Goal: Task Accomplishment & Management: Use online tool/utility

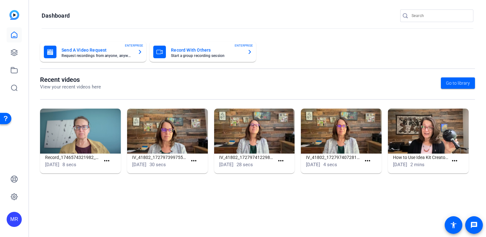
click at [427, 17] on input "Search" at bounding box center [440, 16] width 57 height 8
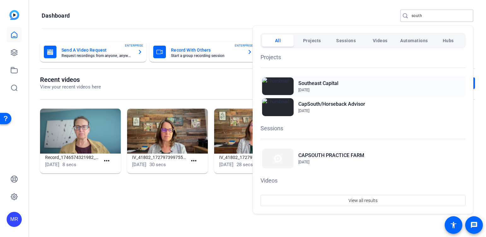
type input "south"
click at [330, 84] on h2 "Southeast Capital" at bounding box center [318, 84] width 40 height 8
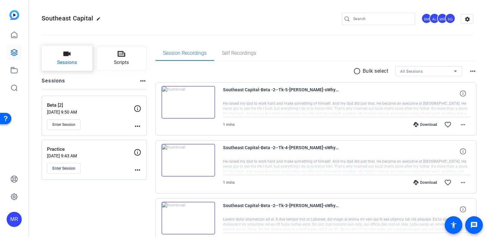
click at [72, 64] on span "Sessions" at bounding box center [67, 62] width 20 height 7
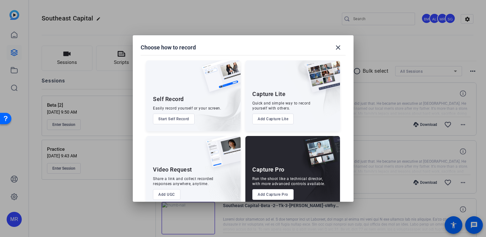
click at [272, 196] on button "Add Capture Pro" at bounding box center [272, 195] width 41 height 11
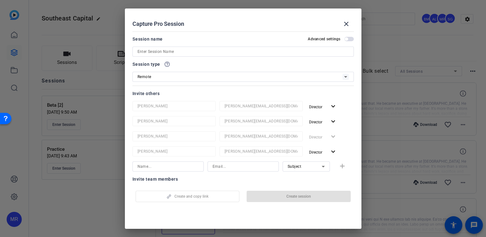
click at [178, 52] on input at bounding box center [243, 52] width 211 height 8
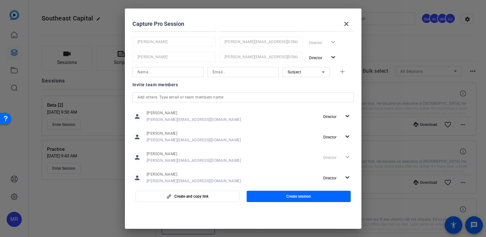
scroll to position [63, 0]
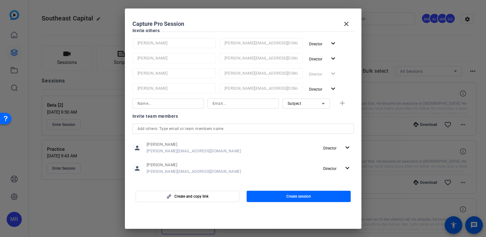
type input "B-Roll"
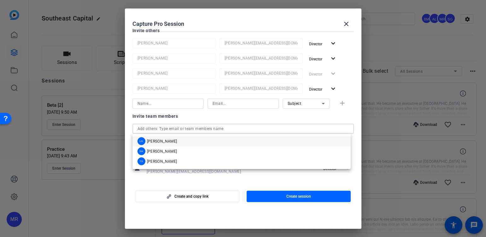
click at [161, 127] on input "text" at bounding box center [243, 129] width 211 height 8
click at [163, 143] on span "[PERSON_NAME]" at bounding box center [162, 141] width 30 height 5
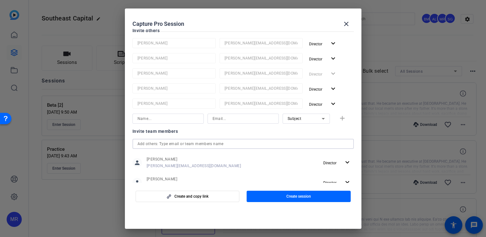
click at [161, 144] on input "text" at bounding box center [243, 144] width 211 height 8
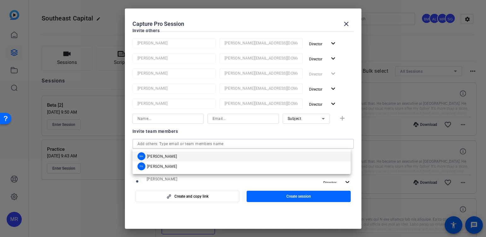
click at [166, 159] on mat-option "SH Sam Hale" at bounding box center [241, 157] width 218 height 10
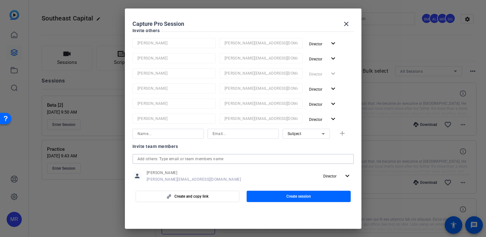
click at [168, 161] on input "text" at bounding box center [243, 159] width 211 height 8
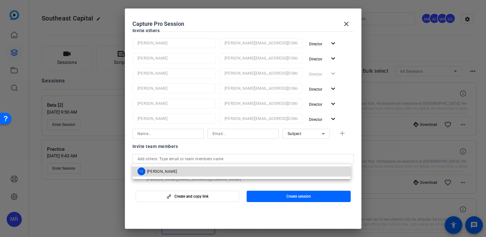
click at [171, 173] on mat-option "TS Tracy Shaw" at bounding box center [241, 172] width 218 height 10
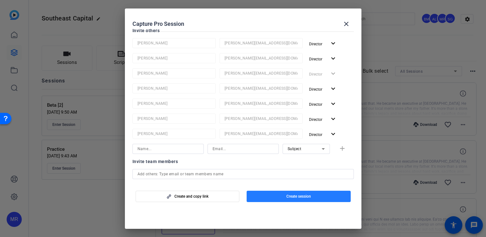
click at [289, 196] on span "Create session" at bounding box center [298, 196] width 25 height 5
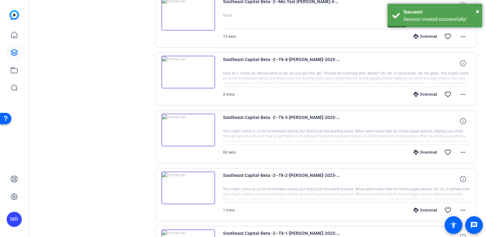
scroll to position [460, 0]
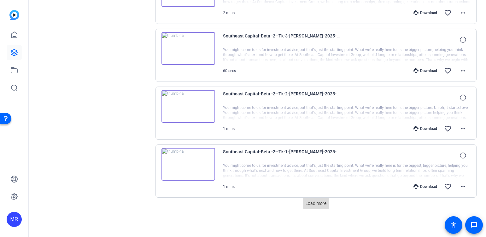
click at [319, 202] on span "Load more" at bounding box center [316, 204] width 21 height 7
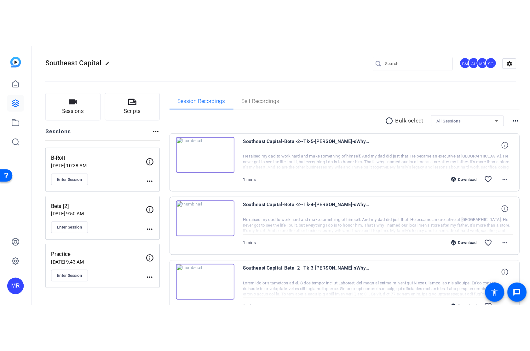
scroll to position [0, 0]
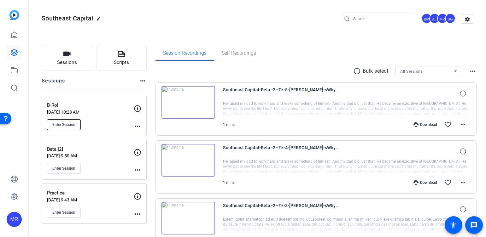
click at [61, 126] on span "Enter Session" at bounding box center [63, 124] width 23 height 5
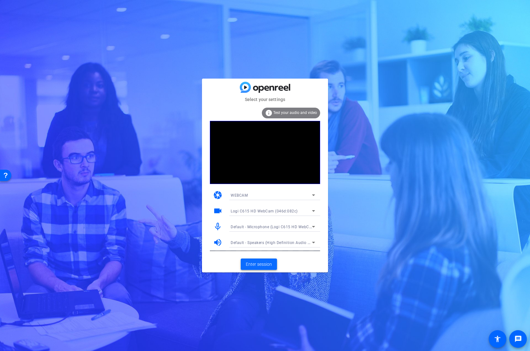
click at [249, 237] on span "Enter session" at bounding box center [259, 264] width 26 height 7
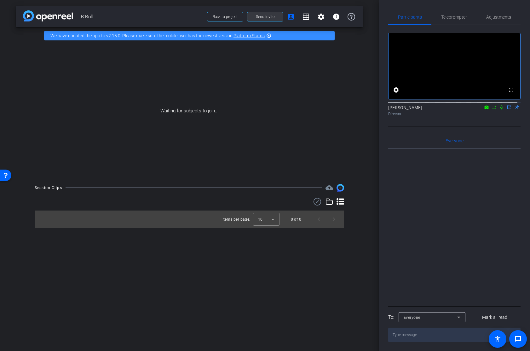
click at [267, 18] on span "Send invite" at bounding box center [265, 16] width 19 height 5
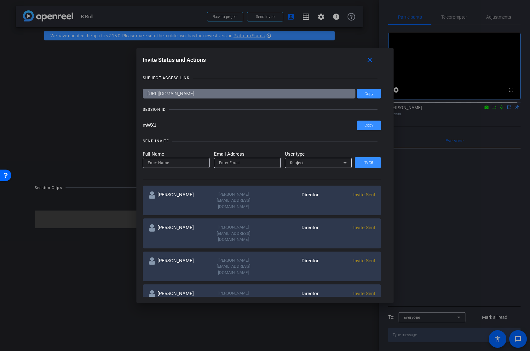
drag, startPoint x: 159, startPoint y: 125, endPoint x: 134, endPoint y: 125, distance: 24.3
click at [134, 125] on div "Invite Status and Actions close SUBJECT ACCESS LINK [URL][DOMAIN_NAME] Copy SES…" at bounding box center [265, 175] width 530 height 351
click at [184, 114] on div "SUBJECT ACCESS LINK [URL][DOMAIN_NAME] Copy SESSION ID mWXJ Copy SEND INVITE Fu…" at bounding box center [265, 182] width 245 height 228
click at [373, 61] on mat-icon "close" at bounding box center [370, 60] width 8 height 8
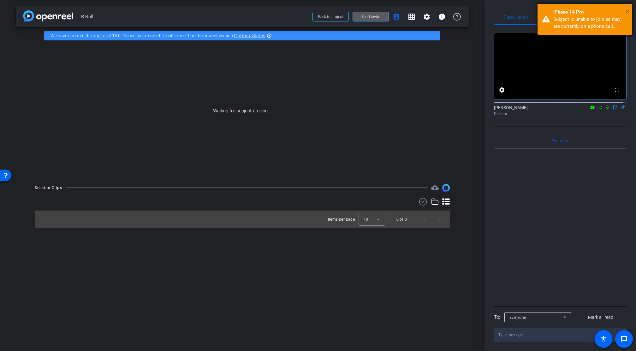
click at [486, 10] on span "×" at bounding box center [626, 12] width 3 height 8
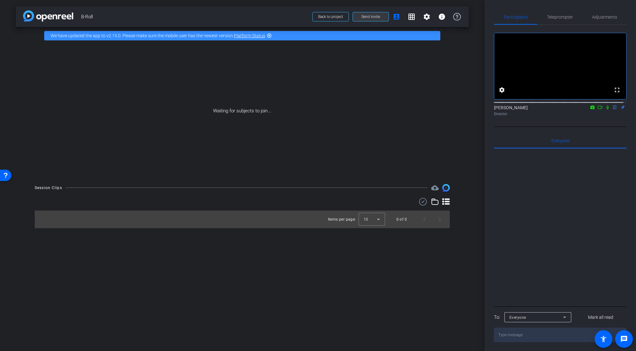
click at [366, 15] on span "Send invite" at bounding box center [370, 16] width 19 height 5
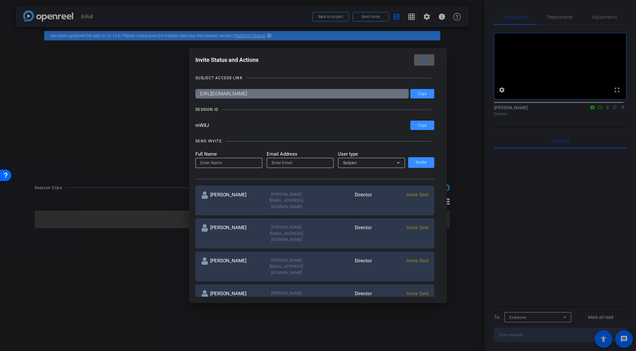
click at [426, 62] on mat-icon "close" at bounding box center [423, 60] width 8 height 8
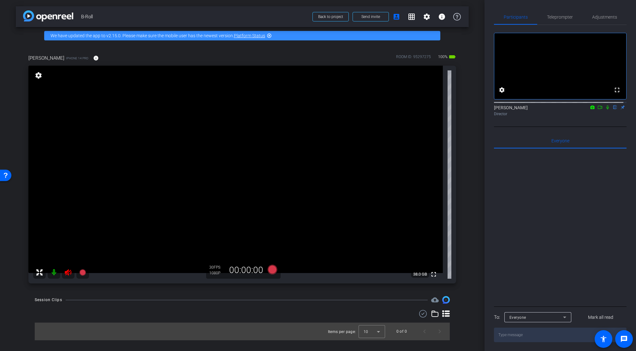
click at [68, 237] on icon at bounding box center [68, 272] width 8 height 8
click at [486, 16] on span "Adjustments" at bounding box center [604, 17] width 25 height 4
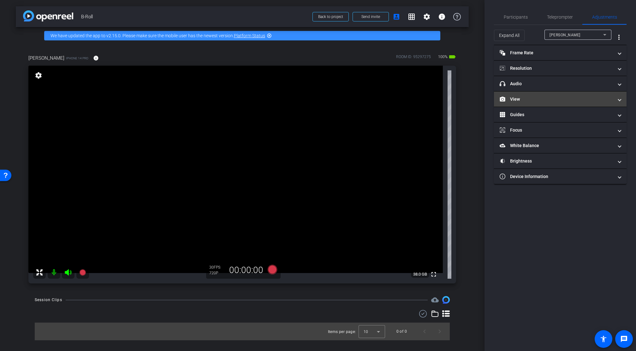
click at [486, 100] on mat-panel-title "View" at bounding box center [556, 99] width 114 height 7
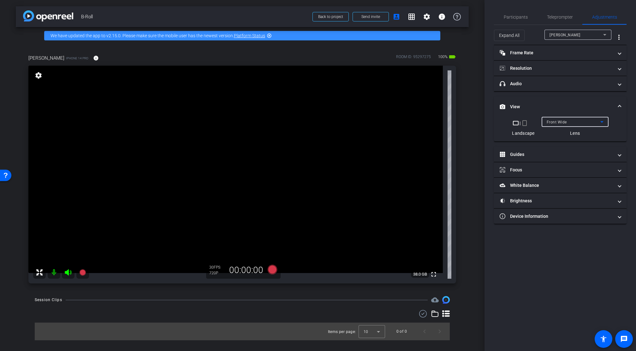
click at [486, 125] on div "Front Wide" at bounding box center [573, 122] width 54 height 8
click at [486, 134] on mat-option "Back Wide" at bounding box center [574, 134] width 67 height 10
click at [486, 124] on div "Back Wide" at bounding box center [573, 122] width 54 height 8
click at [486, 237] on div at bounding box center [318, 175] width 636 height 351
click at [486, 203] on mat-panel-title "Brightness" at bounding box center [556, 200] width 114 height 7
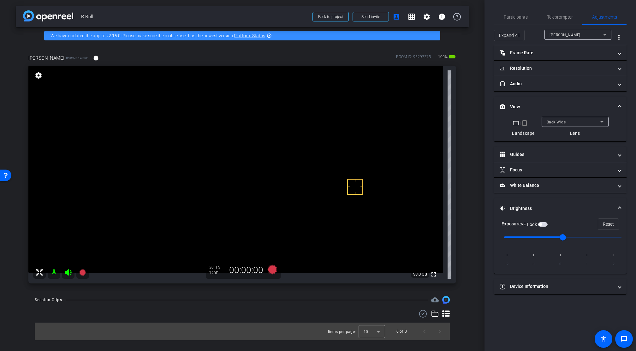
click at [486, 225] on span "button" at bounding box center [539, 224] width 3 height 3
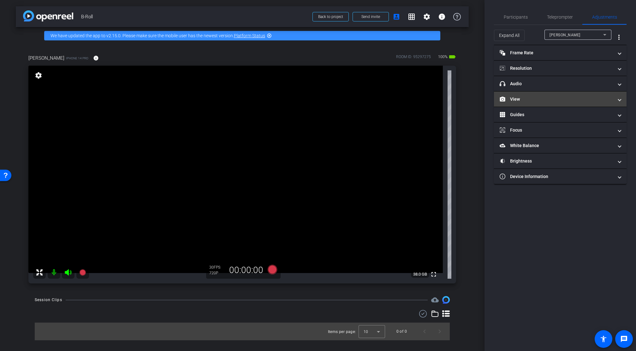
click at [486, 97] on mat-panel-title "View" at bounding box center [556, 99] width 114 height 7
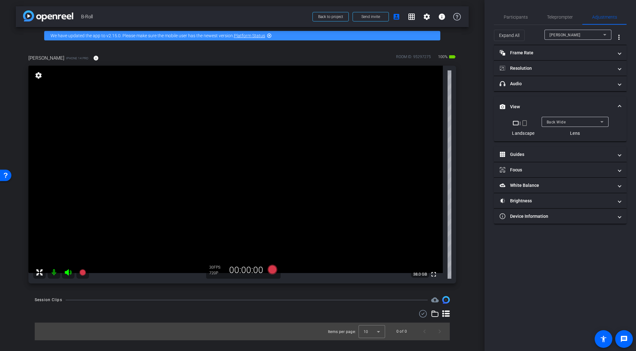
click at [486, 124] on div "Back Wide" at bounding box center [573, 122] width 54 height 8
click at [486, 163] on span "Back Ultra Wide" at bounding box center [561, 165] width 30 height 8
click at [486, 123] on div "Back Ultra Wide" at bounding box center [573, 122] width 54 height 8
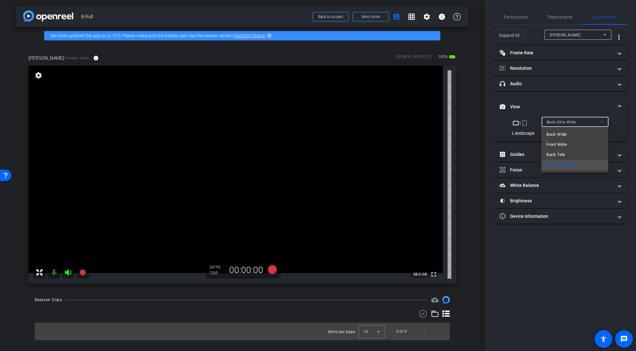
click at [486, 135] on mat-option "Back Wide" at bounding box center [574, 134] width 67 height 10
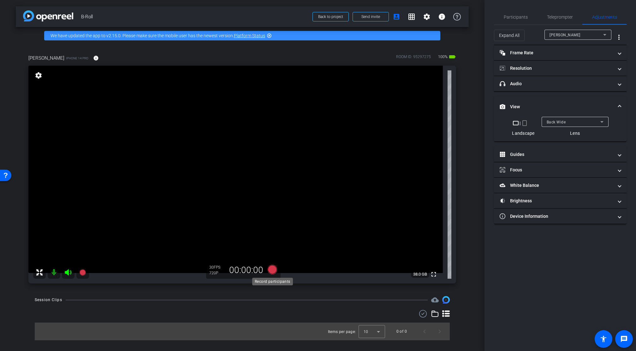
click at [271, 237] on icon at bounding box center [271, 269] width 9 height 9
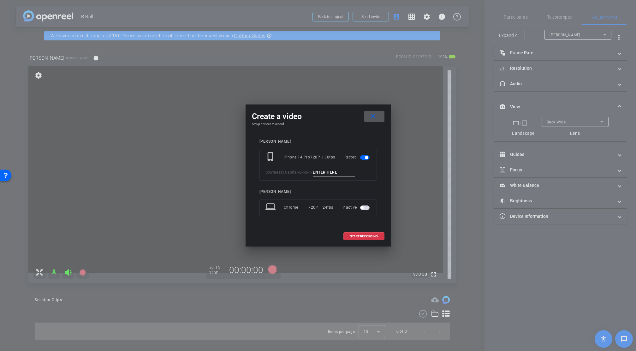
click at [326, 173] on input at bounding box center [334, 172] width 42 height 8
click at [370, 114] on mat-icon "close" at bounding box center [373, 117] width 8 height 8
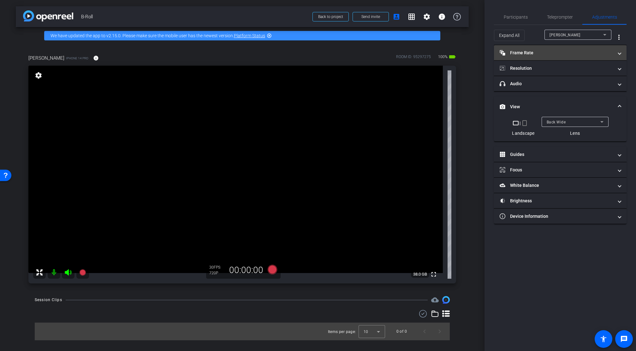
click at [486, 52] on mat-panel-title "Frame Rate Frame Rate" at bounding box center [556, 53] width 114 height 7
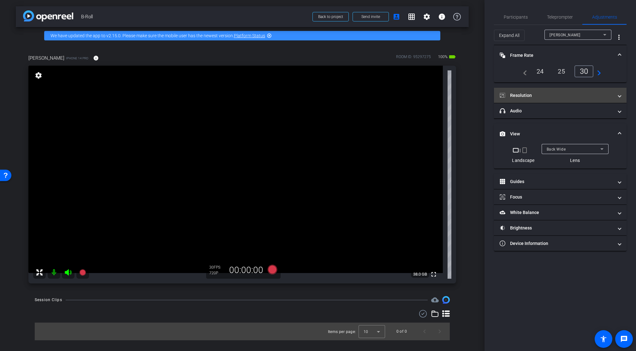
click at [486, 97] on mat-panel-title "Resolution" at bounding box center [556, 95] width 114 height 7
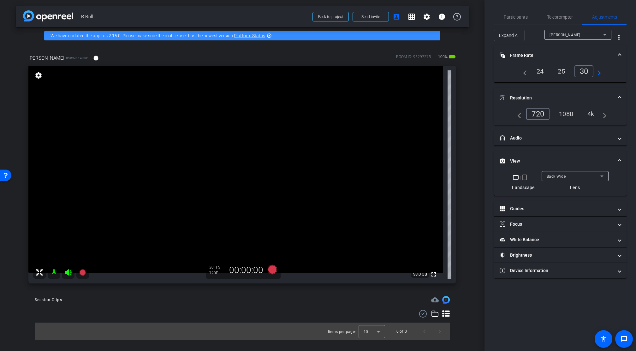
click at [486, 113] on div "4k" at bounding box center [590, 113] width 16 height 11
click at [486, 97] on span at bounding box center [619, 98] width 3 height 7
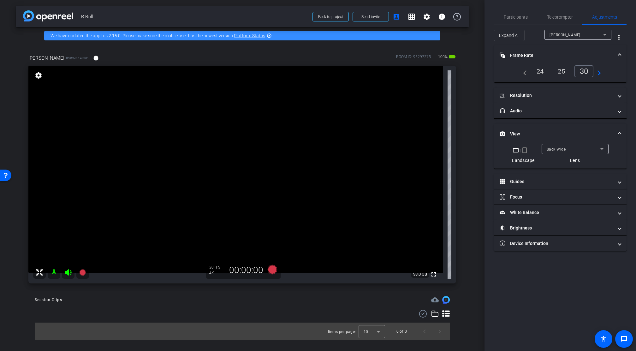
click at [486, 54] on mat-expansion-panel-header "Frame Rate Frame Rate" at bounding box center [560, 55] width 132 height 20
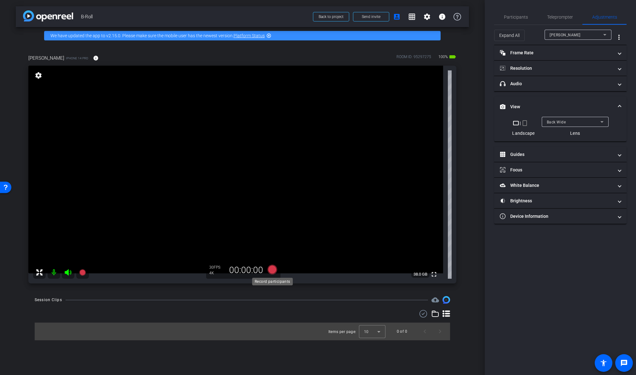
click at [275, 237] on icon at bounding box center [272, 269] width 9 height 9
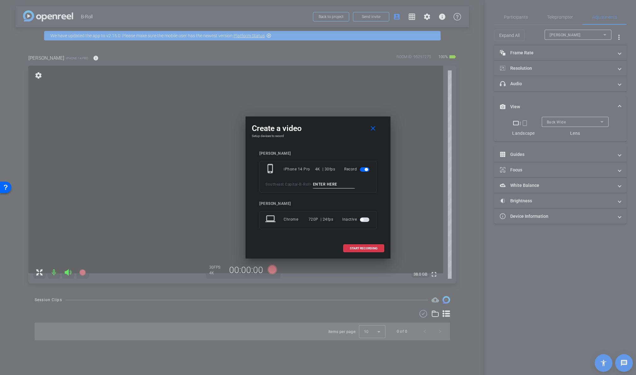
click at [330, 183] on input at bounding box center [334, 184] width 42 height 8
type input "Tk_1_B-Roll"
click at [365, 237] on span "START RECORDING" at bounding box center [364, 248] width 28 height 3
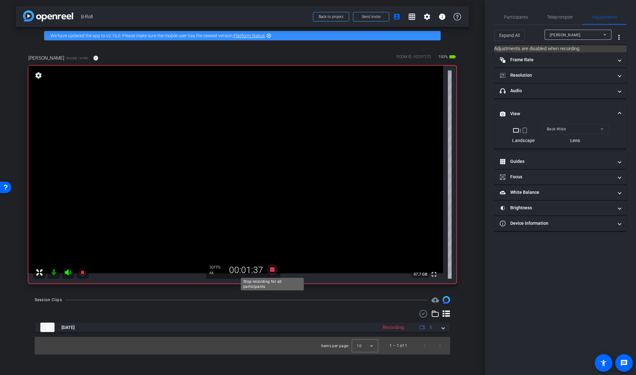
click at [271, 237] on icon at bounding box center [272, 269] width 9 height 9
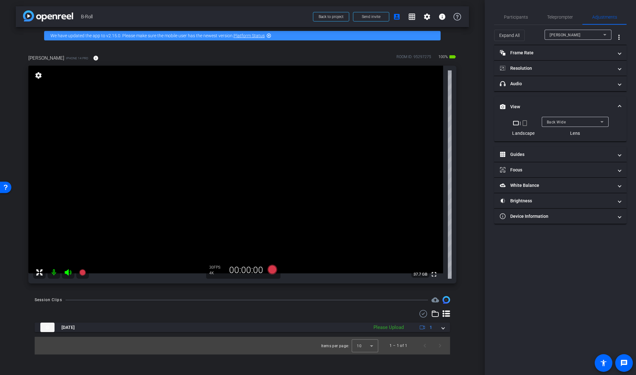
click at [486, 120] on div "Back Wide" at bounding box center [574, 122] width 54 height 8
click at [486, 162] on span "Back Ultra Wide" at bounding box center [562, 165] width 30 height 8
click at [274, 237] on icon at bounding box center [272, 269] width 9 height 9
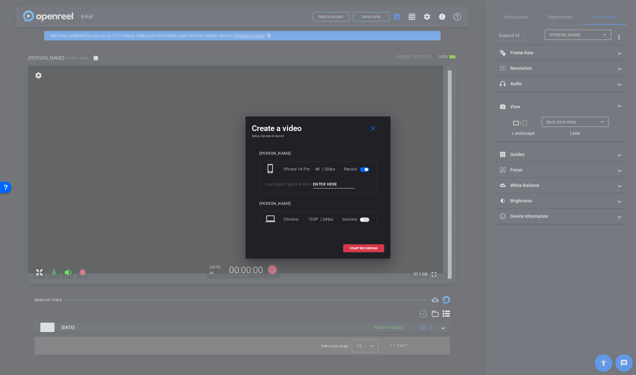
click at [327, 184] on input at bounding box center [334, 184] width 42 height 8
click at [327, 184] on input "Tk_2_Broll" at bounding box center [334, 184] width 42 height 8
type input "Tk_2_Broll"
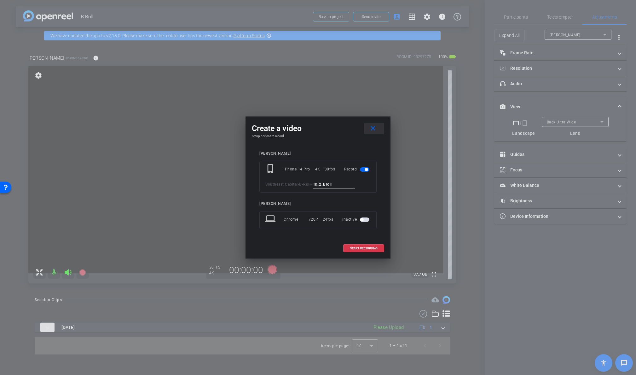
click at [378, 127] on span at bounding box center [374, 128] width 20 height 15
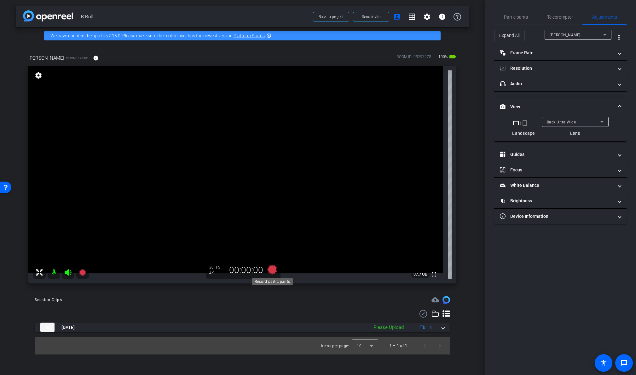
click at [272, 237] on icon at bounding box center [272, 269] width 9 height 9
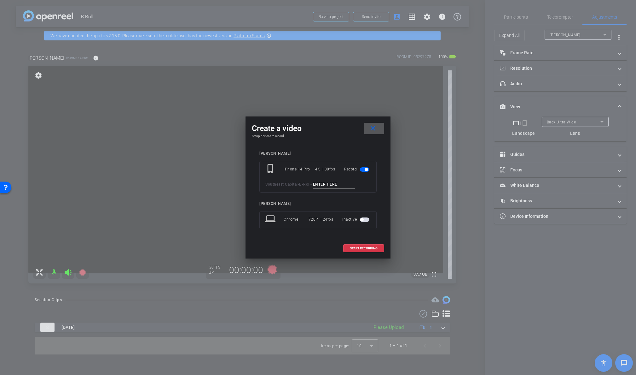
click at [340, 183] on input at bounding box center [334, 184] width 42 height 8
paste input "Tk_2_Broll"
type input "Tk_2_Broll"
click at [350, 237] on span at bounding box center [364, 248] width 40 height 15
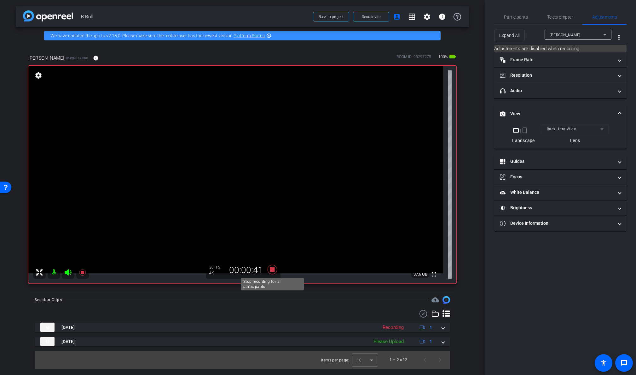
click at [271, 237] on icon at bounding box center [272, 269] width 9 height 9
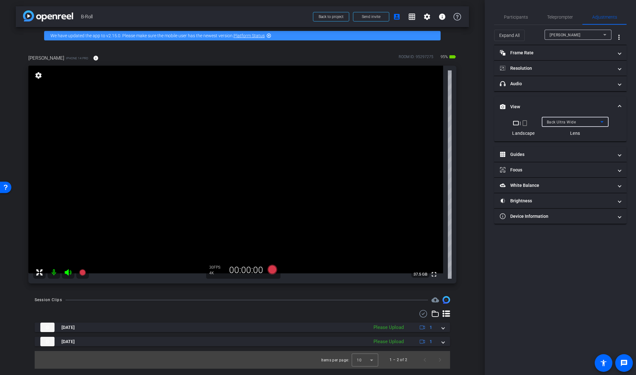
click at [486, 121] on span "Back Ultra Wide" at bounding box center [561, 122] width 29 height 4
click at [486, 135] on mat-option "Back Wide" at bounding box center [575, 134] width 67 height 10
click at [486, 203] on mat-panel-title "Brightness" at bounding box center [557, 200] width 114 height 7
click at [486, 223] on span "button" at bounding box center [540, 224] width 3 height 3
click at [486, 224] on span "button" at bounding box center [544, 224] width 3 height 3
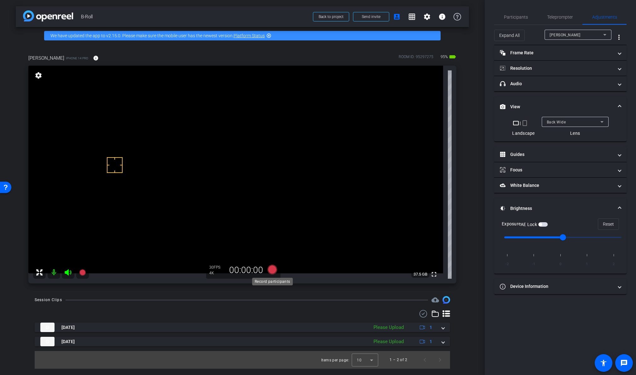
click at [275, 237] on icon at bounding box center [272, 269] width 9 height 9
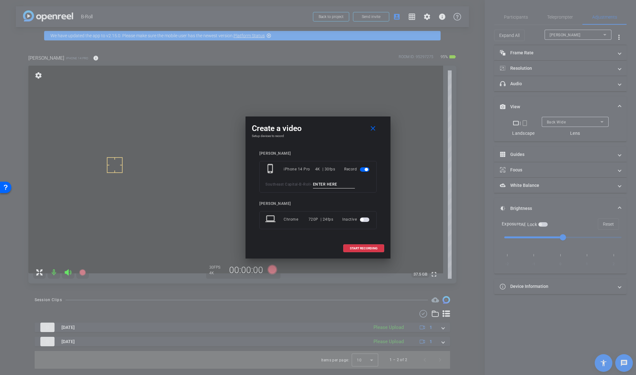
click at [327, 184] on input at bounding box center [334, 184] width 42 height 8
type input "Tk_3_Broll"
click at [371, 237] on span "START RECORDING" at bounding box center [364, 248] width 28 height 3
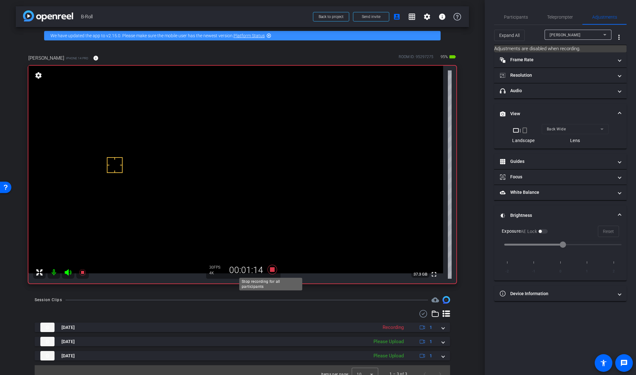
click at [274, 237] on icon at bounding box center [272, 269] width 15 height 11
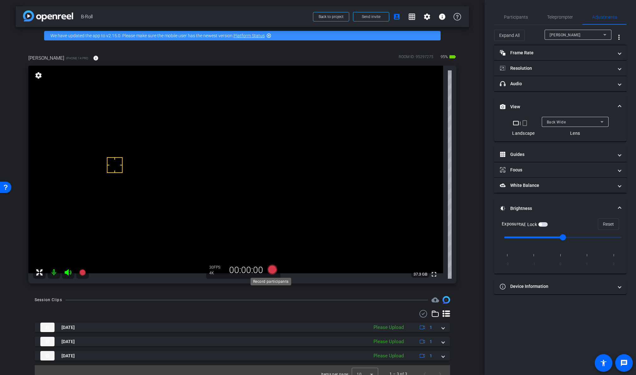
click at [273, 237] on icon at bounding box center [272, 269] width 9 height 9
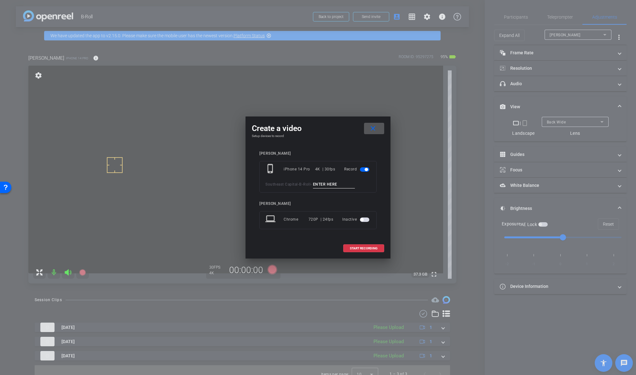
click at [327, 182] on input at bounding box center [334, 184] width 42 height 8
type input "Tk_4_Broll"
click at [361, 237] on span at bounding box center [364, 248] width 40 height 15
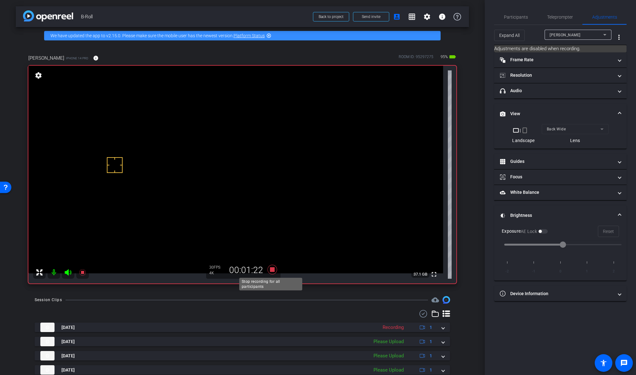
click at [271, 237] on icon at bounding box center [272, 269] width 9 height 9
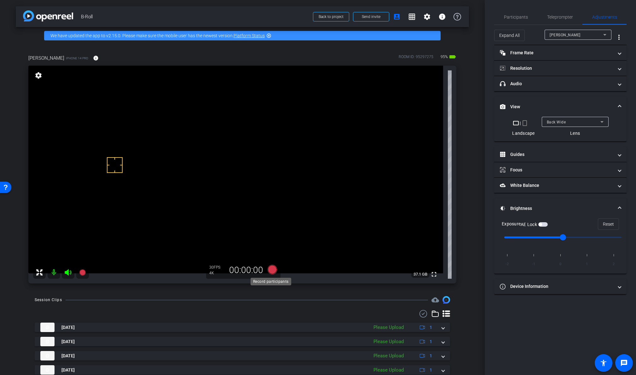
click at [272, 237] on icon at bounding box center [272, 269] width 9 height 9
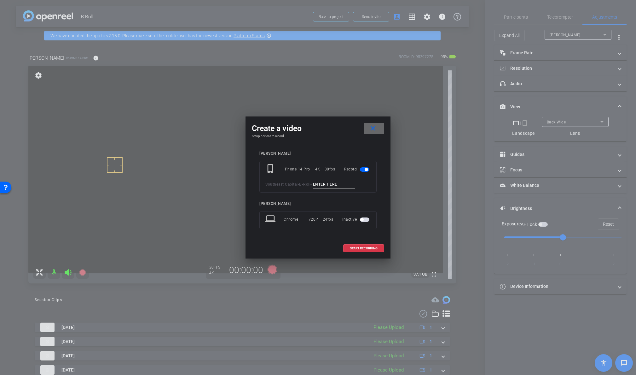
click at [379, 128] on span at bounding box center [374, 128] width 20 height 15
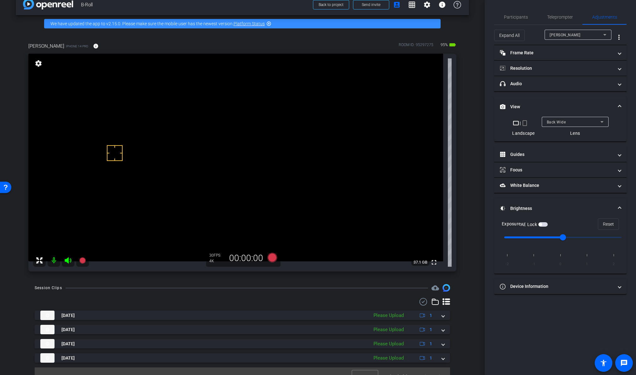
scroll to position [22, 0]
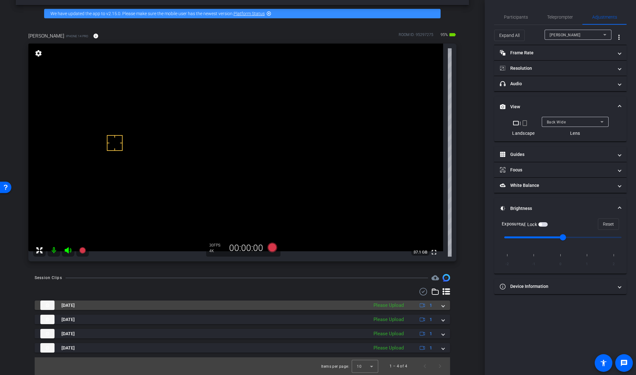
click at [405, 237] on mat-panel-description "Please Upload 1" at bounding box center [404, 304] width 67 height 9
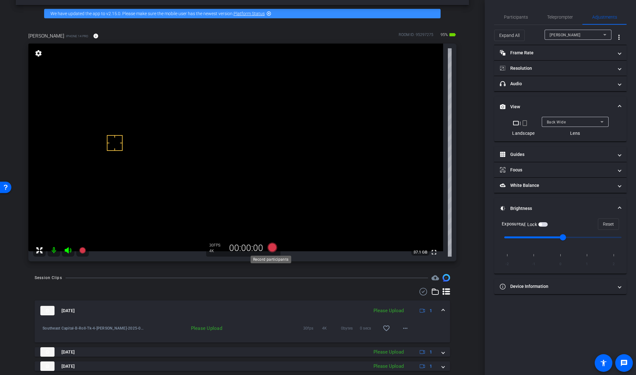
click at [269, 237] on icon at bounding box center [272, 247] width 9 height 9
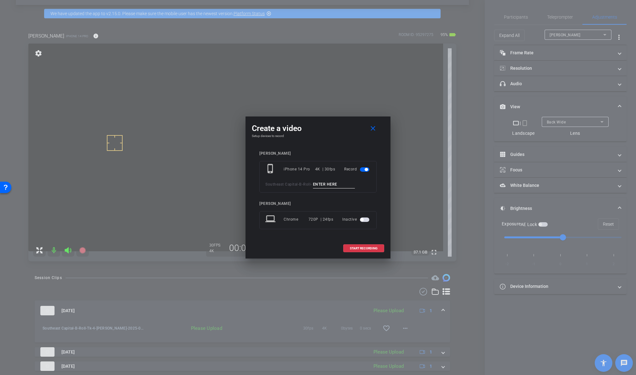
click at [325, 183] on input at bounding box center [334, 184] width 42 height 8
type input "Tk_5_B-Roll"
click at [365, 237] on span "START RECORDING" at bounding box center [364, 248] width 28 height 3
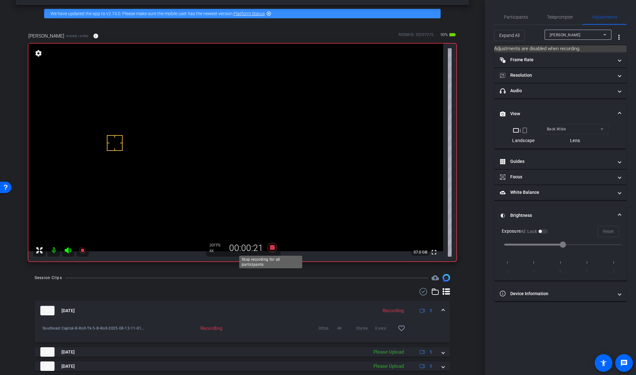
click at [273, 237] on icon at bounding box center [272, 247] width 15 height 11
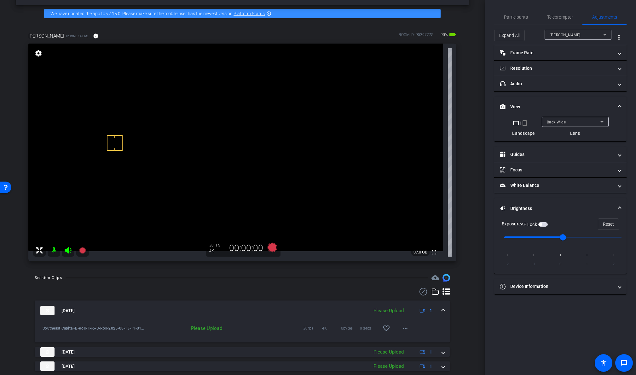
click at [442, 237] on span at bounding box center [443, 310] width 3 height 7
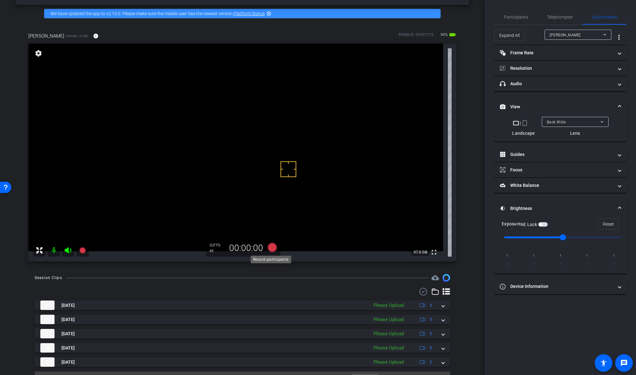
click at [268, 237] on icon at bounding box center [272, 247] width 9 height 9
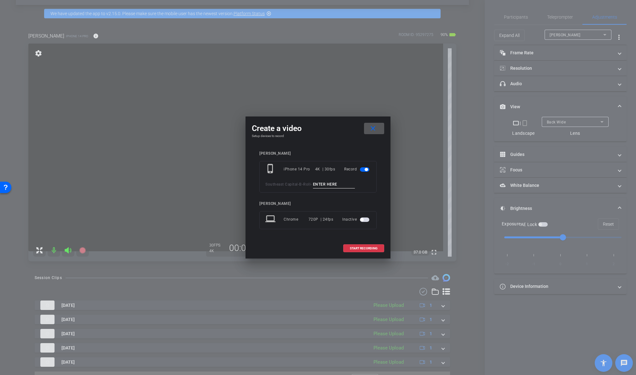
click at [330, 181] on input at bounding box center [334, 184] width 42 height 8
click at [371, 128] on mat-icon "close" at bounding box center [373, 129] width 8 height 8
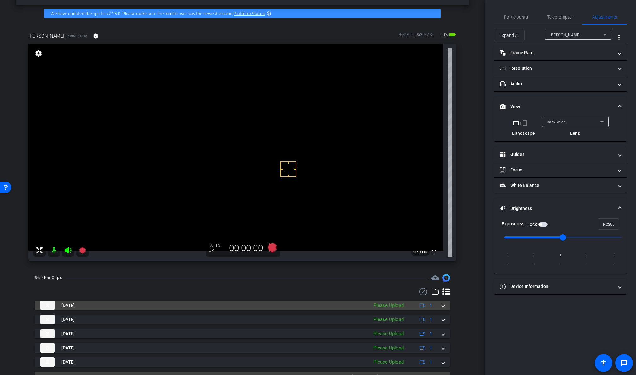
click at [442, 237] on span at bounding box center [443, 305] width 3 height 7
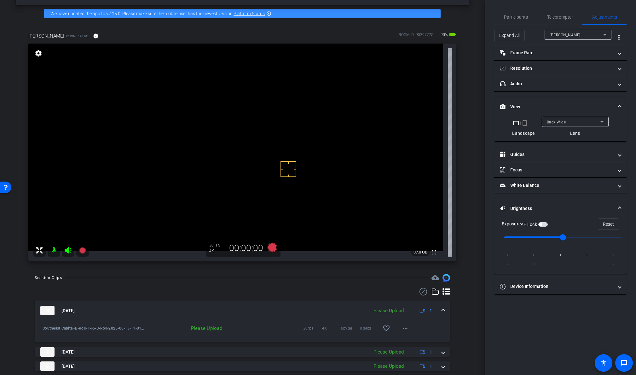
click at [441, 237] on mat-expansion-panel-header "[DATE] Please Upload 1" at bounding box center [243, 310] width 416 height 20
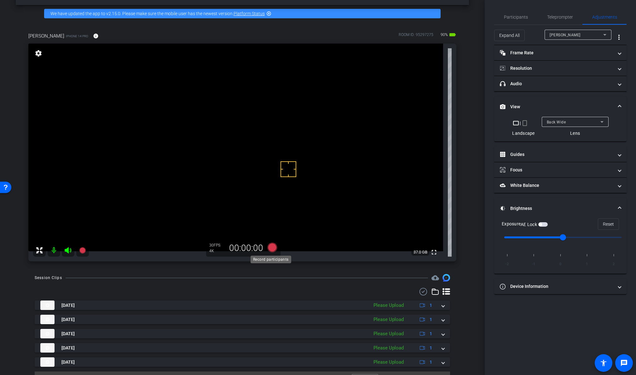
click at [271, 237] on icon at bounding box center [272, 247] width 9 height 9
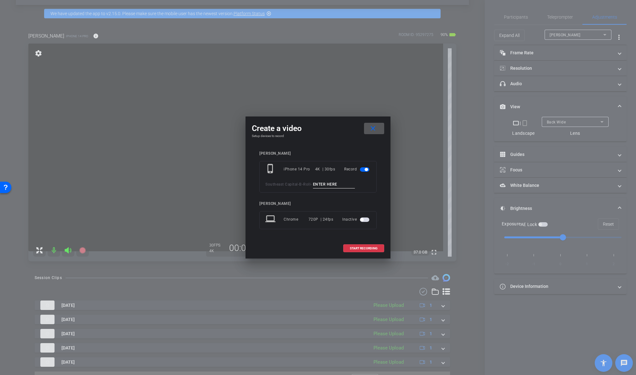
click at [336, 182] on input at bounding box center [334, 184] width 42 height 8
type input "Tk_6_B-Roll"
click at [360, 237] on span at bounding box center [364, 248] width 40 height 15
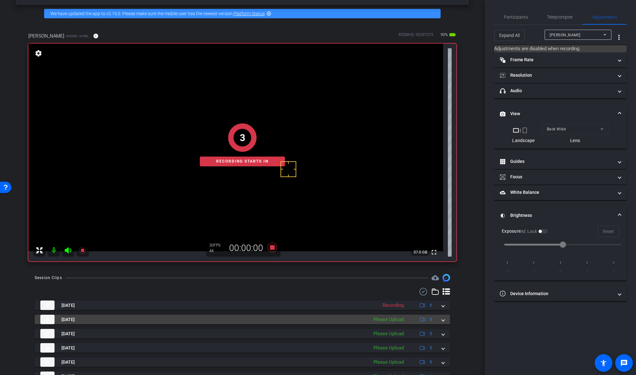
click at [442, 237] on mat-expansion-panel-header "[DATE] Please Upload 1" at bounding box center [243, 318] width 416 height 9
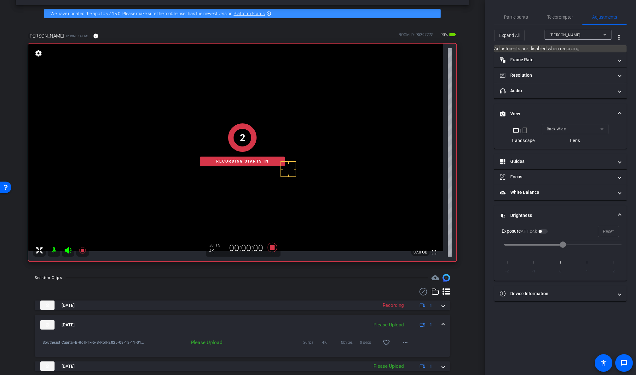
click at [442, 237] on mat-expansion-panel-header "[DATE] Please Upload 1" at bounding box center [243, 324] width 416 height 20
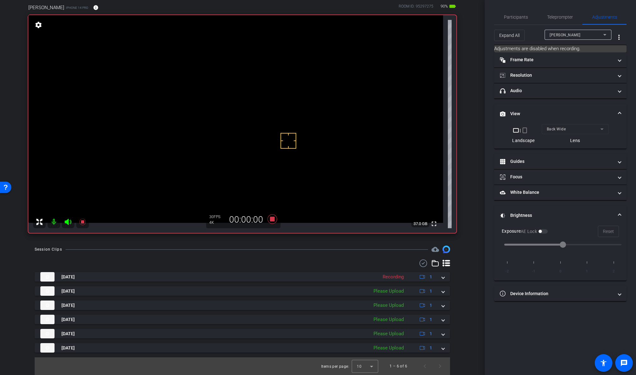
scroll to position [19, 0]
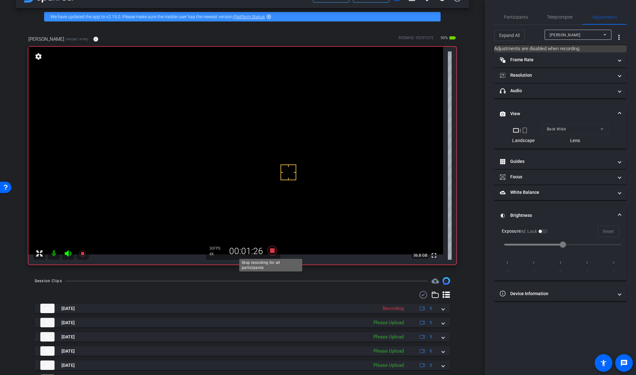
click at [270, 237] on icon at bounding box center [272, 250] width 9 height 9
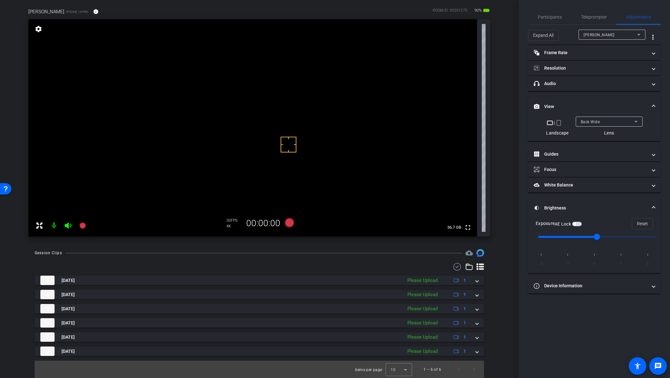
scroll to position [47, 0]
click at [287, 223] on icon at bounding box center [288, 222] width 9 height 9
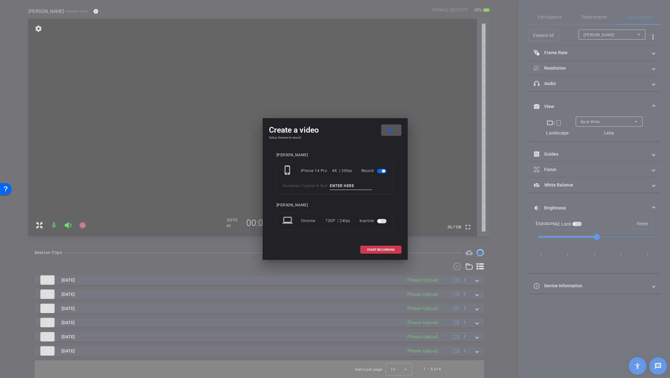
click at [341, 184] on input at bounding box center [351, 186] width 42 height 8
type input "Tk_7_B-Roll"
click at [381, 237] on span "START RECORDING" at bounding box center [381, 250] width 28 height 3
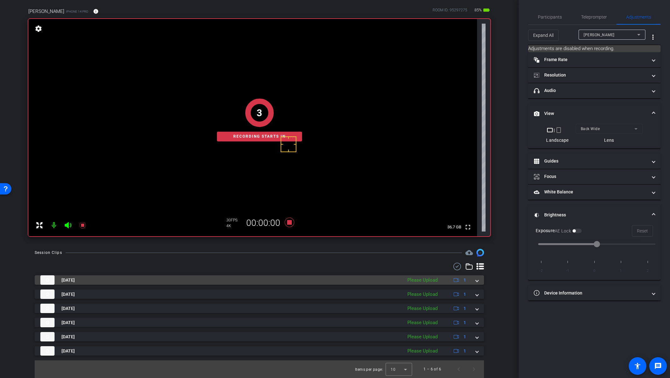
scroll to position [50, 0]
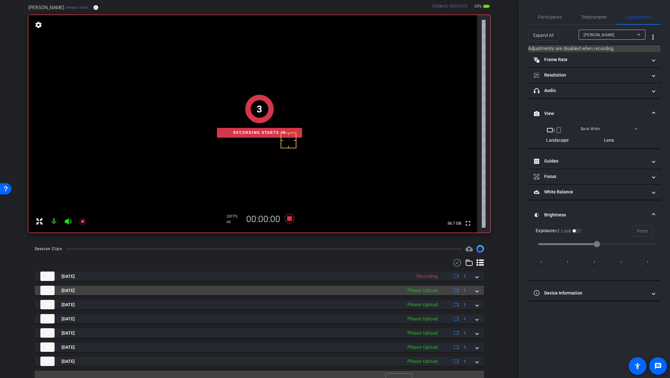
click at [476, 237] on span at bounding box center [477, 291] width 3 height 7
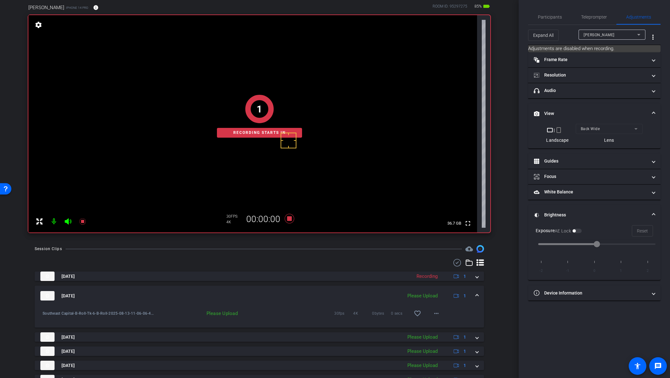
click at [473, 237] on mat-expansion-panel-header "[DATE] Please Upload 1" at bounding box center [259, 296] width 449 height 20
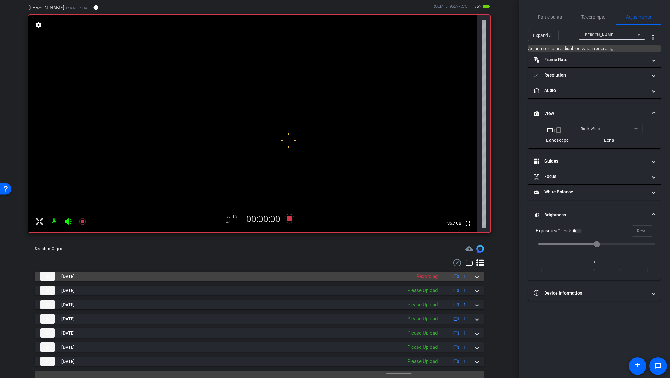
click at [476, 237] on mat-expansion-panel-header "[DATE] Recording 1" at bounding box center [259, 276] width 449 height 9
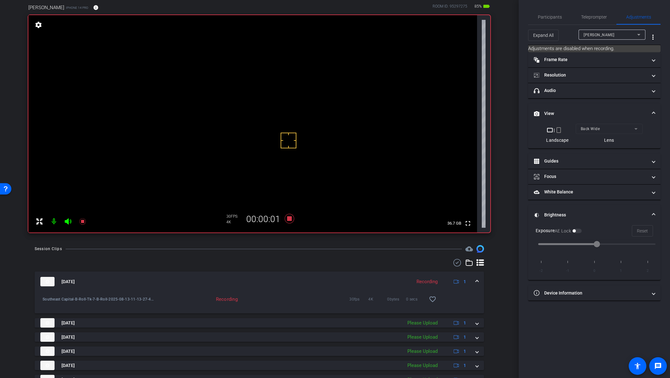
click at [476, 237] on mat-expansion-panel-header "[DATE] Recording 1" at bounding box center [259, 282] width 449 height 20
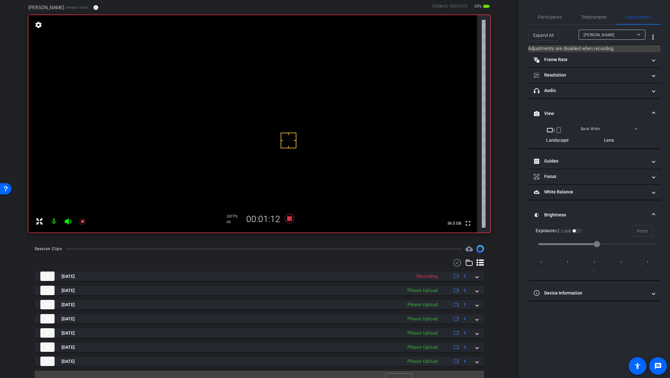
click at [235, 123] on video at bounding box center [252, 124] width 449 height 218
click at [235, 123] on div at bounding box center [235, 123] width 16 height 16
click at [235, 123] on video at bounding box center [252, 124] width 449 height 218
click at [235, 123] on div at bounding box center [235, 123] width 16 height 16
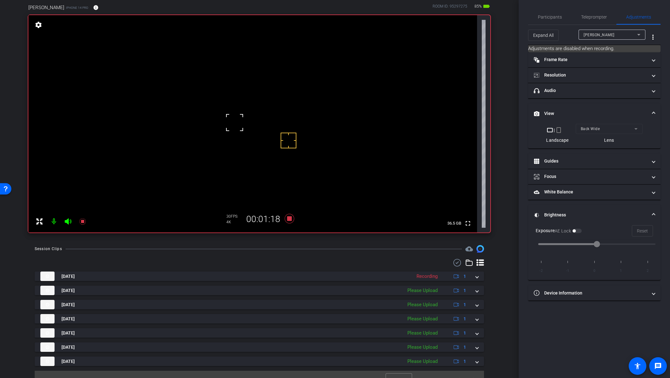
click at [235, 123] on div at bounding box center [235, 123] width 16 height 16
click at [235, 123] on video at bounding box center [252, 124] width 449 height 218
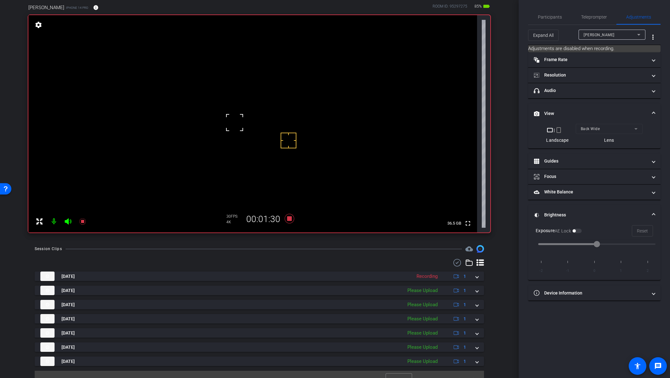
click at [235, 123] on div at bounding box center [235, 123] width 16 height 16
click at [235, 123] on video at bounding box center [252, 124] width 449 height 218
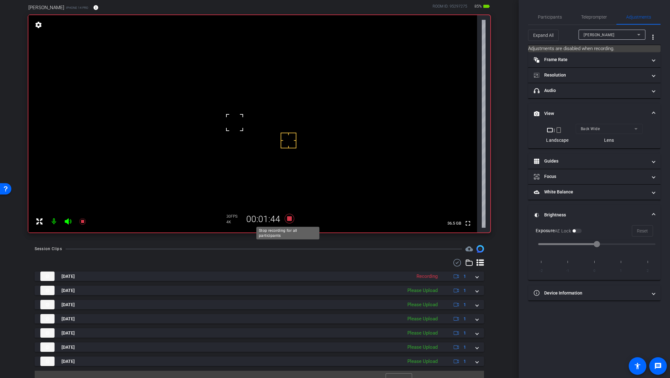
click at [287, 220] on icon at bounding box center [288, 218] width 9 height 9
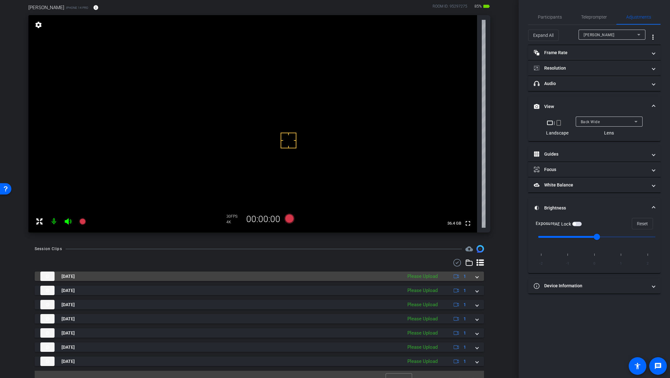
click at [471, 237] on div "[DATE] Please Upload 1" at bounding box center [258, 276] width 436 height 9
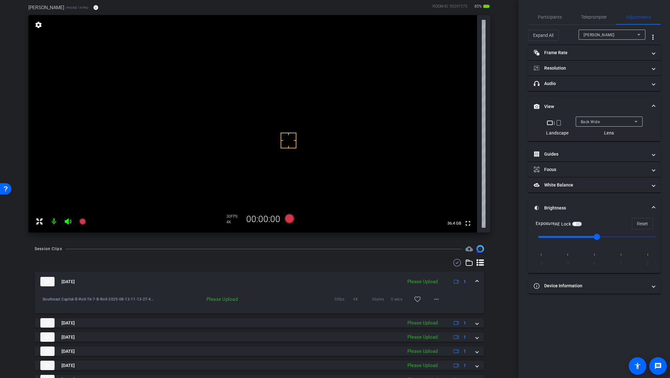
click at [476, 237] on span at bounding box center [477, 282] width 3 height 7
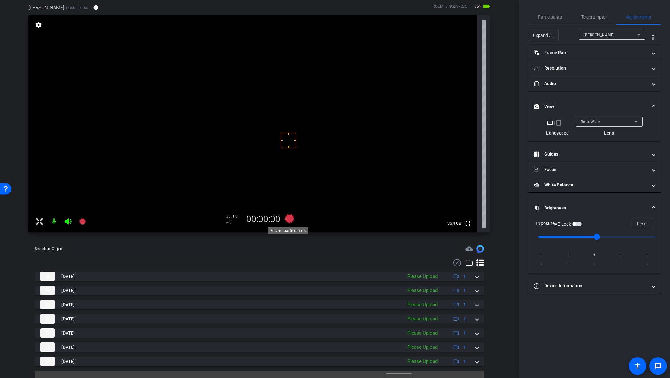
click at [287, 219] on icon at bounding box center [288, 218] width 9 height 9
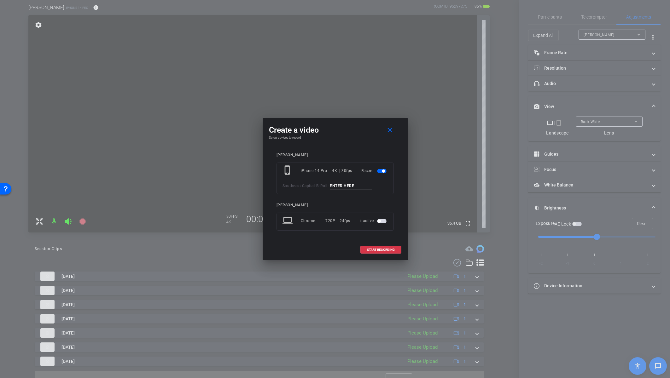
click at [347, 185] on input at bounding box center [351, 186] width 42 height 8
type input "Tk_8_Broll"
click at [380, 237] on span at bounding box center [381, 250] width 40 height 15
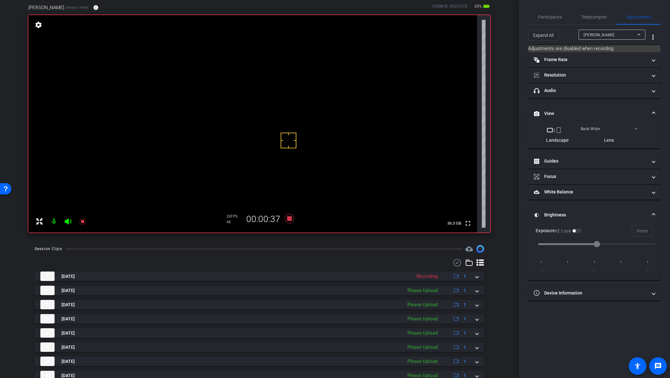
click at [251, 139] on video at bounding box center [252, 124] width 449 height 218
click at [286, 219] on icon at bounding box center [288, 218] width 9 height 9
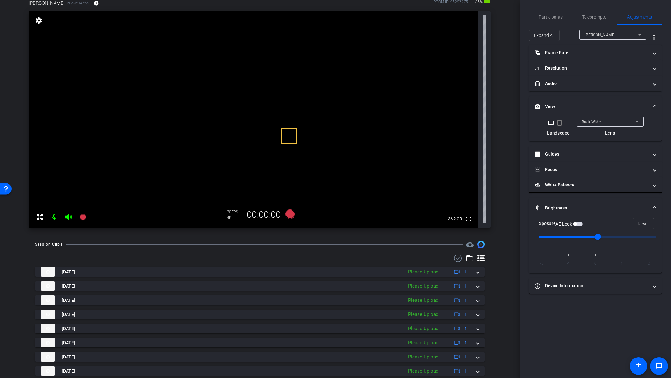
scroll to position [44, 0]
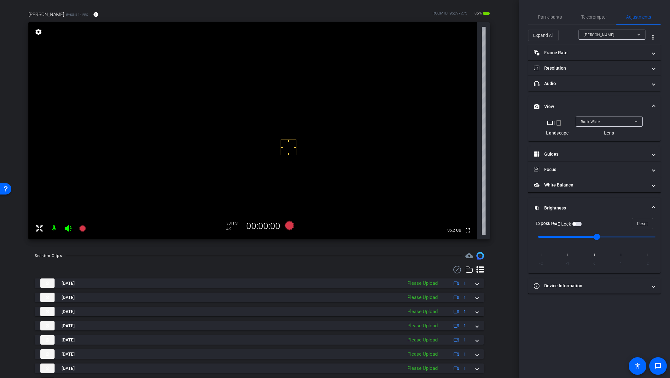
click at [486, 122] on div "Back Wide" at bounding box center [608, 122] width 54 height 8
click at [486, 161] on mat-option "Back Ultra Wide" at bounding box center [609, 165] width 67 height 10
click at [486, 122] on div "Back Ultra Wide" at bounding box center [608, 122] width 54 height 8
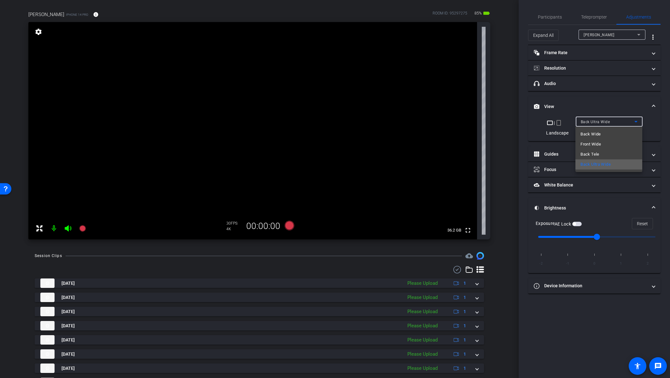
click at [486, 163] on mat-option "Back Ultra Wide" at bounding box center [609, 165] width 67 height 10
click at [486, 119] on div "Back Ultra Wide" at bounding box center [608, 122] width 54 height 8
click at [486, 120] on div "Back Wide" at bounding box center [608, 122] width 54 height 8
click at [486, 165] on mat-option "Back Ultra Wide" at bounding box center [609, 165] width 67 height 10
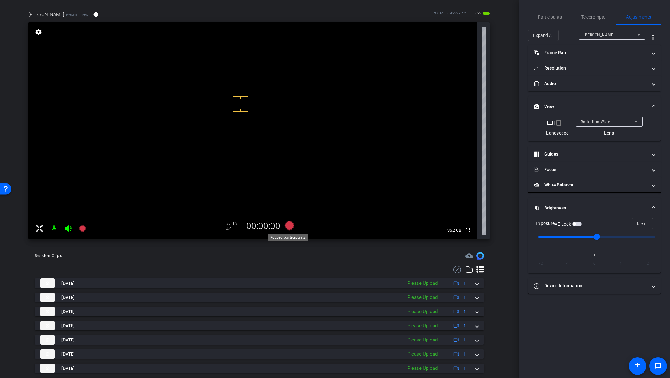
click at [286, 227] on icon at bounding box center [288, 225] width 9 height 9
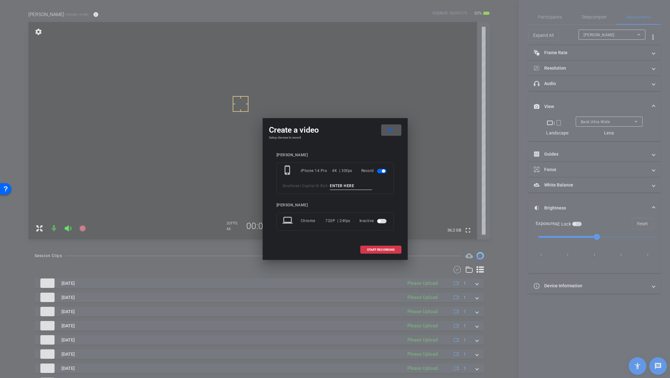
click at [347, 187] on input at bounding box center [351, 186] width 42 height 8
click at [391, 130] on mat-icon "close" at bounding box center [390, 130] width 8 height 8
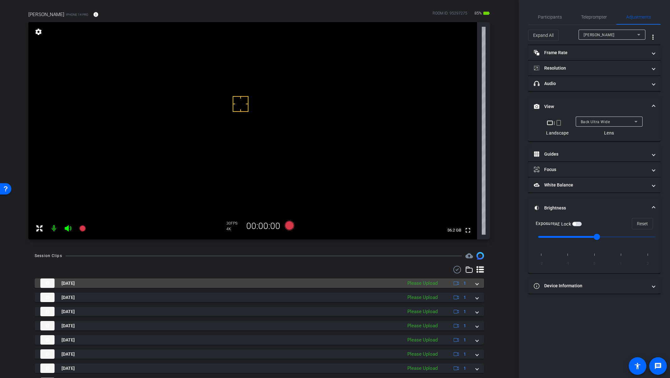
click at [476, 237] on span at bounding box center [477, 283] width 3 height 7
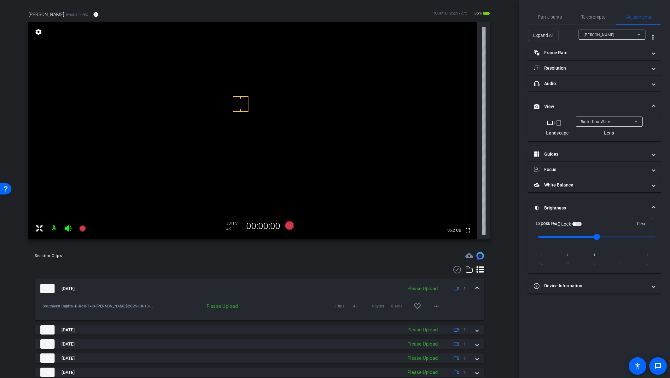
click at [476, 237] on span at bounding box center [477, 289] width 3 height 7
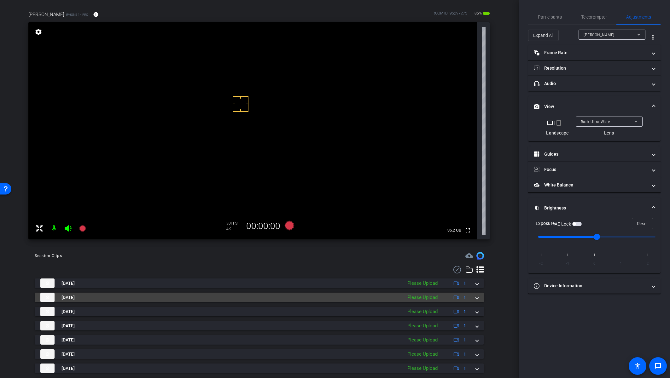
click at [476, 237] on span at bounding box center [477, 298] width 3 height 7
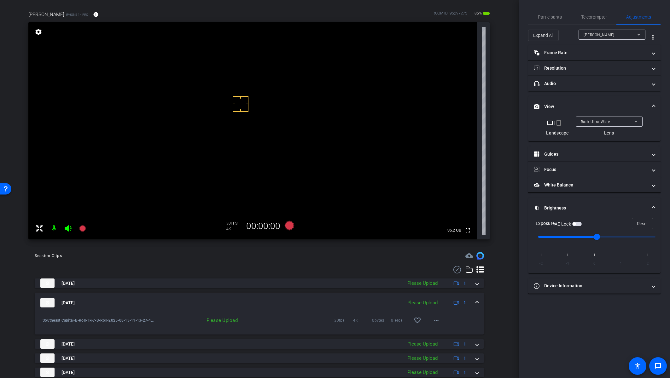
click at [475, 237] on mat-expansion-panel-header "[DATE] Please Upload 1" at bounding box center [259, 303] width 449 height 20
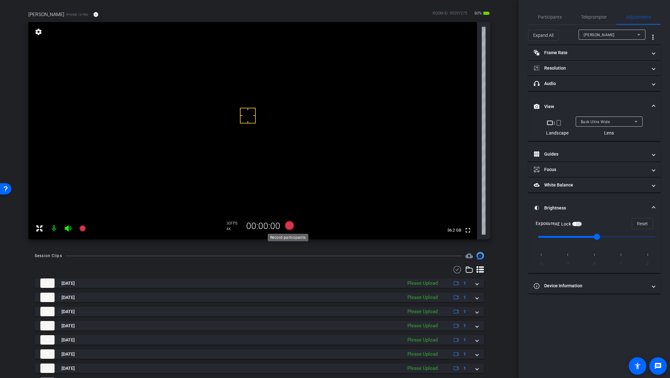
click at [289, 225] on icon at bounding box center [288, 225] width 9 height 9
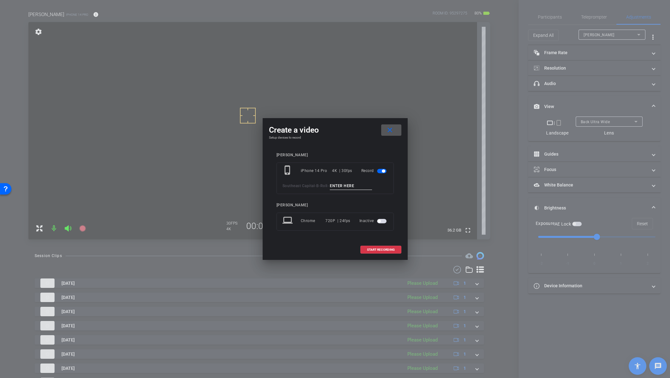
click at [354, 187] on input at bounding box center [351, 186] width 42 height 8
click at [356, 187] on input at bounding box center [351, 186] width 42 height 8
click at [389, 133] on mat-icon "close" at bounding box center [390, 130] width 8 height 8
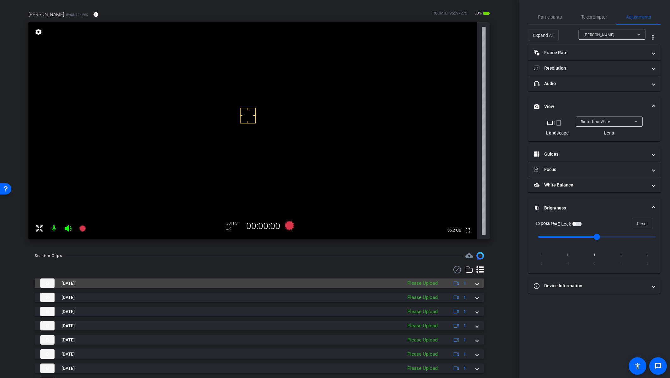
click at [476, 237] on mat-expansion-panel-header "[DATE] Please Upload 1" at bounding box center [259, 283] width 449 height 9
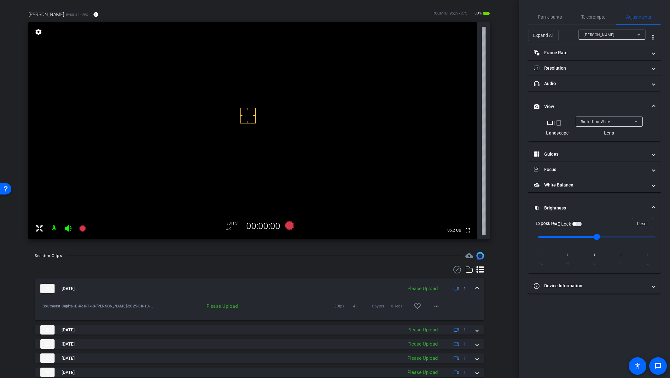
click at [476, 237] on span at bounding box center [477, 289] width 3 height 7
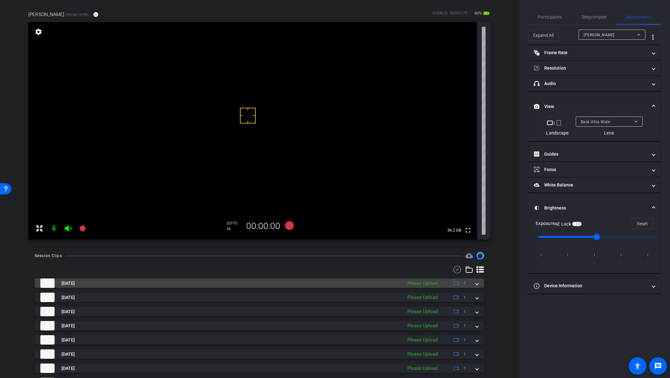
click at [476, 237] on span at bounding box center [477, 283] width 3 height 7
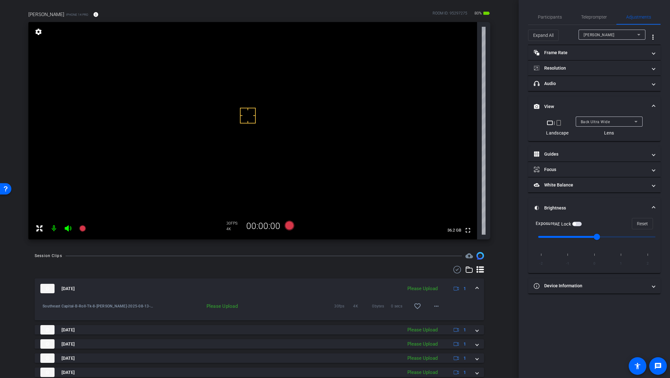
click at [476, 237] on span at bounding box center [477, 289] width 3 height 7
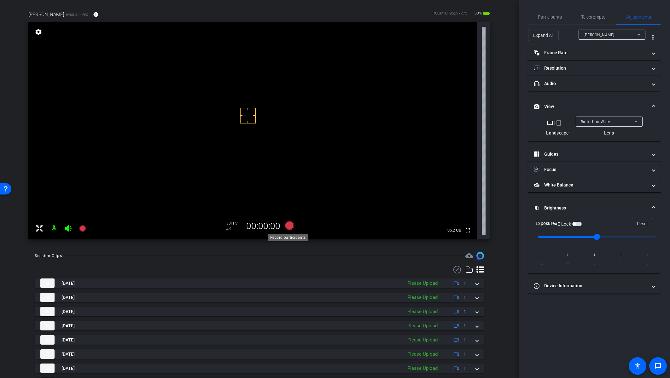
click at [284, 225] on icon at bounding box center [288, 225] width 9 height 9
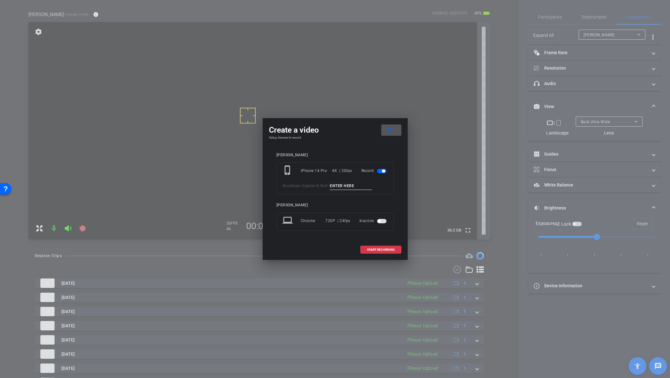
click at [345, 187] on input at bounding box center [351, 186] width 42 height 8
type input "Tk_9_Broll"
click at [380, 237] on span "START RECORDING" at bounding box center [381, 250] width 28 height 3
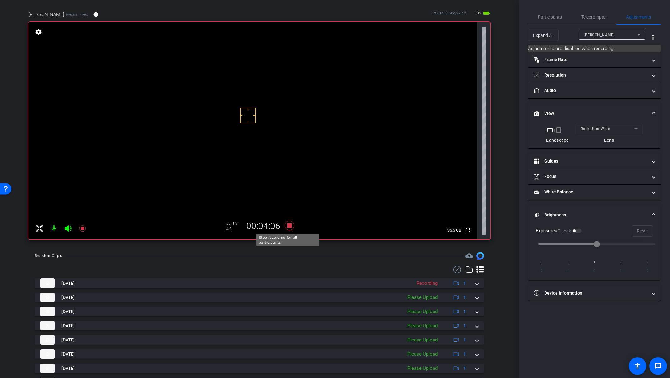
click at [288, 227] on icon at bounding box center [288, 225] width 9 height 9
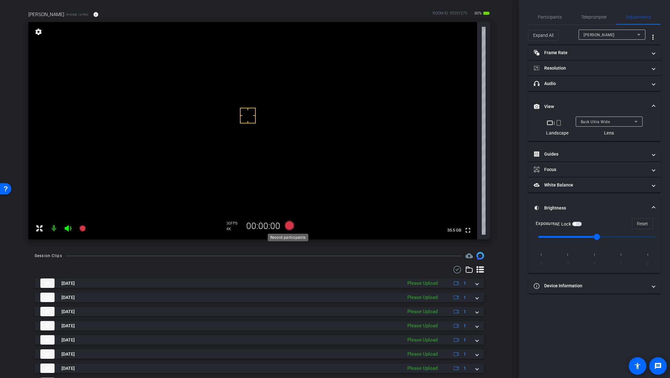
click at [289, 228] on icon at bounding box center [288, 225] width 9 height 9
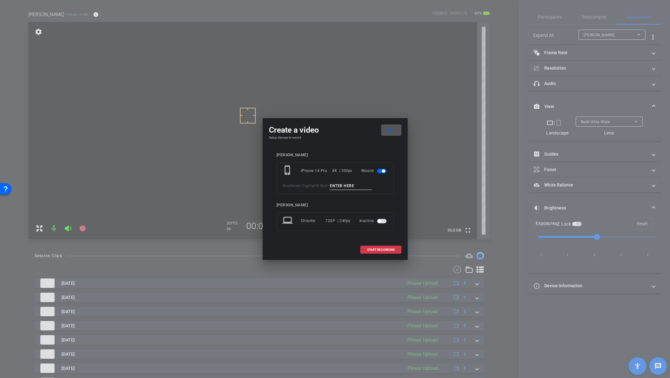
click at [343, 183] on input at bounding box center [351, 186] width 42 height 8
click at [428, 237] on div at bounding box center [335, 189] width 670 height 378
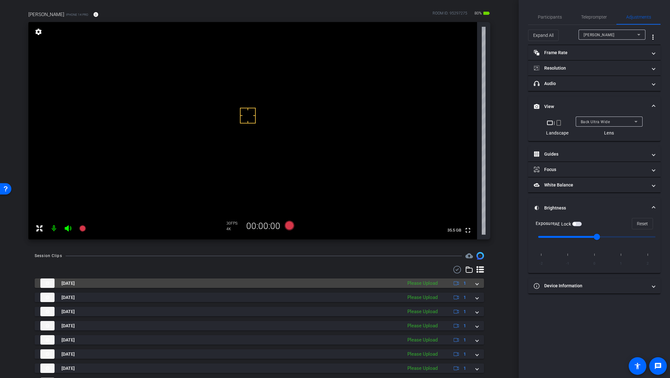
click at [476, 237] on mat-expansion-panel-header "[DATE] Please Upload 1" at bounding box center [259, 283] width 449 height 9
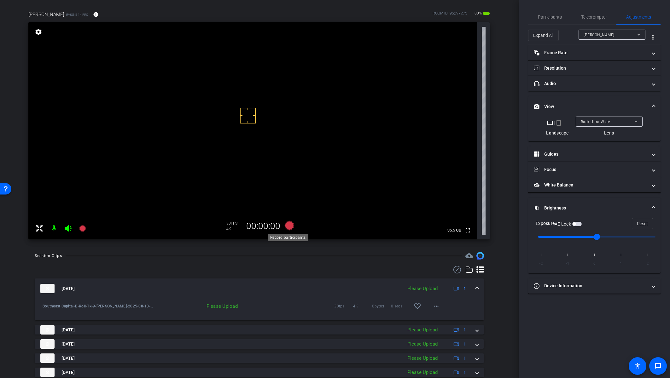
click at [288, 224] on icon at bounding box center [288, 225] width 9 height 9
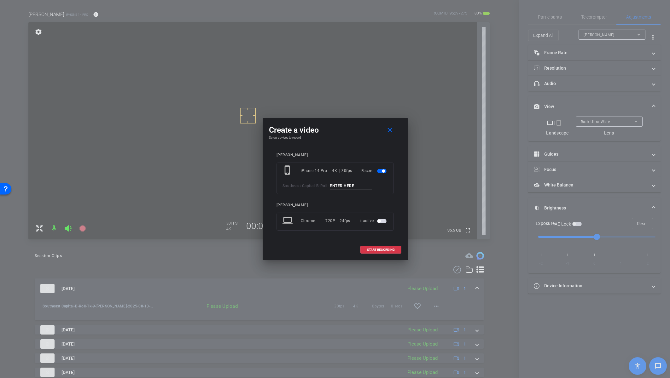
click at [351, 185] on input at bounding box center [351, 186] width 42 height 8
type input "Tk_10_BRoll"
click at [389, 237] on span "START RECORDING" at bounding box center [381, 250] width 28 height 3
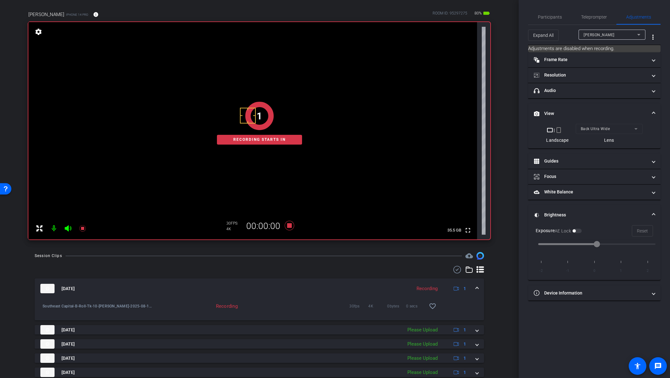
click at [472, 237] on div "[DATE] Recording 1" at bounding box center [258, 288] width 436 height 9
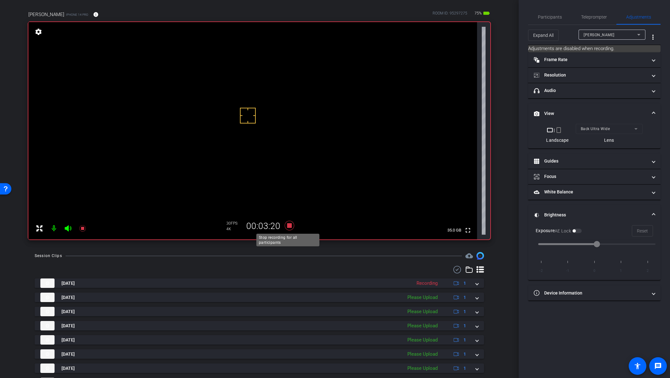
click at [286, 226] on icon at bounding box center [288, 225] width 9 height 9
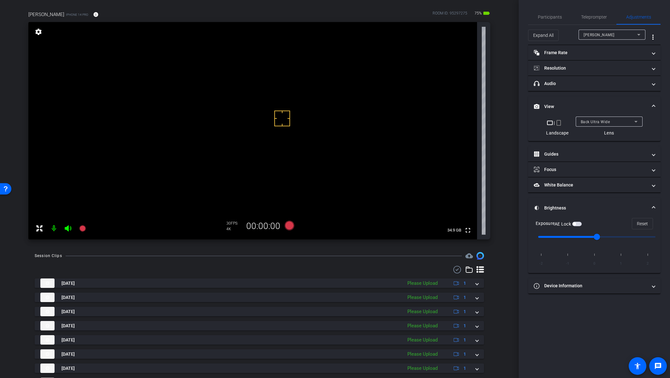
click at [287, 157] on video at bounding box center [252, 131] width 449 height 218
click at [325, 145] on video at bounding box center [252, 131] width 449 height 218
click at [486, 184] on mat-panel-title "White Balance White Balance" at bounding box center [591, 185] width 114 height 7
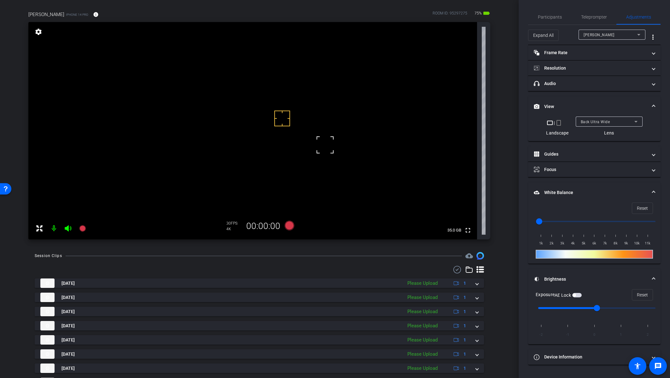
click at [486, 237] on span "button" at bounding box center [574, 295] width 3 height 3
click at [289, 226] on icon at bounding box center [289, 225] width 9 height 9
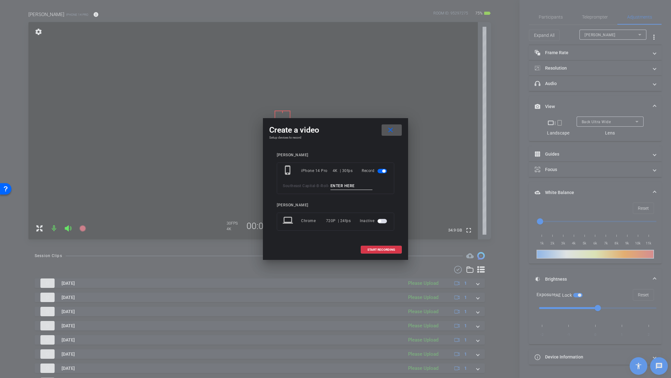
click at [342, 187] on input at bounding box center [351, 186] width 42 height 8
click at [389, 129] on mat-icon "close" at bounding box center [390, 130] width 8 height 8
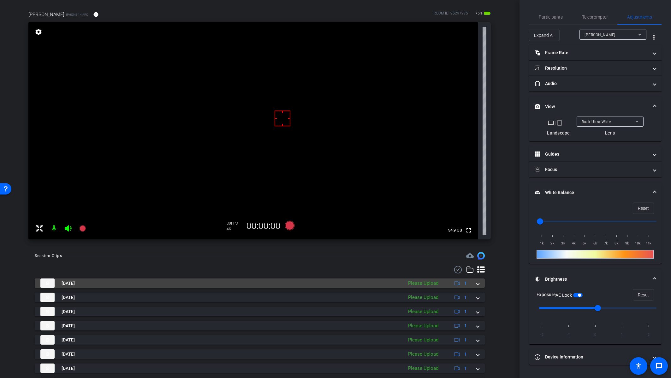
click at [472, 237] on div "[DATE] Please Upload 1" at bounding box center [258, 283] width 436 height 9
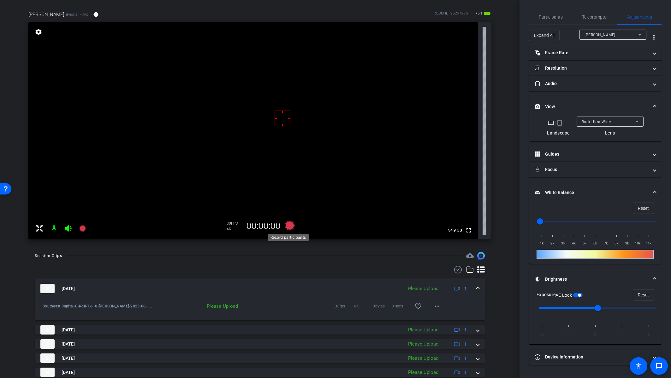
click at [285, 226] on icon at bounding box center [289, 225] width 9 height 9
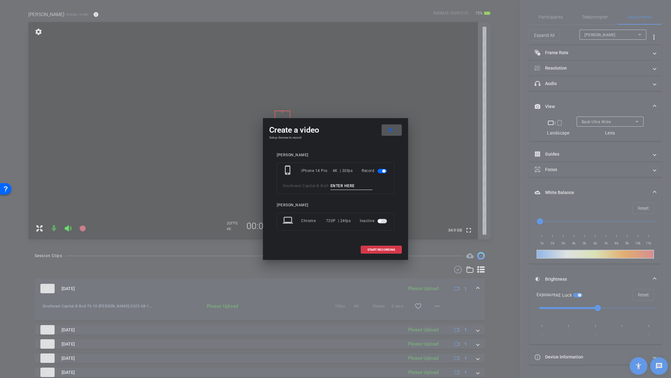
click at [351, 185] on input at bounding box center [351, 186] width 42 height 8
type input "Tk_11_Broll"
click at [391, 237] on span "START RECORDING" at bounding box center [381, 250] width 28 height 3
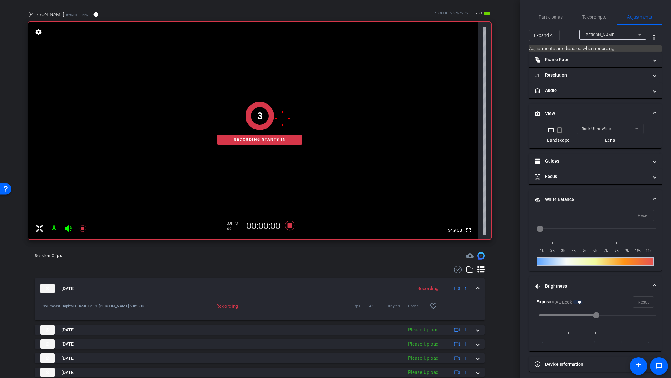
click at [477, 237] on mat-expansion-panel-header "[DATE] Recording 1" at bounding box center [260, 289] width 450 height 20
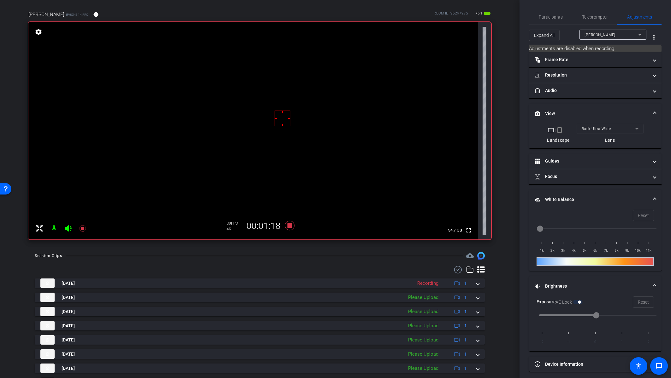
click at [486, 127] on mat-form-field "Back Ultra Wide" at bounding box center [609, 129] width 67 height 10
click at [286, 225] on icon at bounding box center [289, 225] width 9 height 9
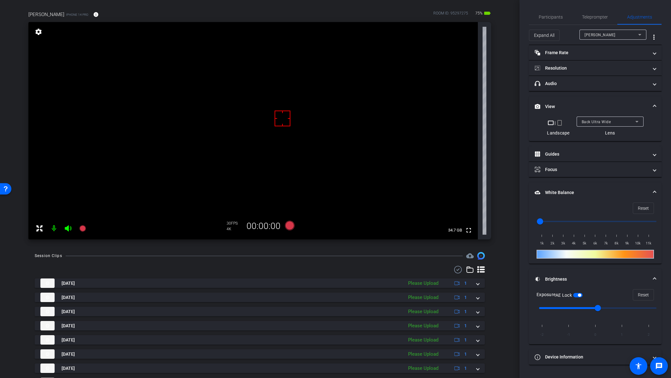
click at [486, 125] on div "Back Ultra Wide" at bounding box center [608, 122] width 54 height 8
click at [486, 132] on mat-option "Back Wide" at bounding box center [609, 134] width 67 height 10
click at [486, 119] on div "Back Wide" at bounding box center [608, 122] width 54 height 8
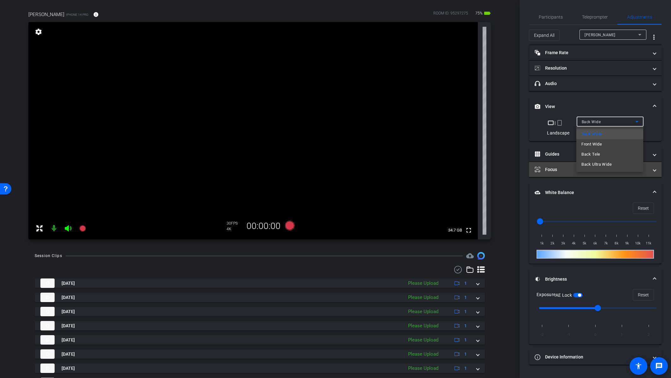
click at [486, 163] on span "Back Ultra Wide" at bounding box center [596, 165] width 30 height 8
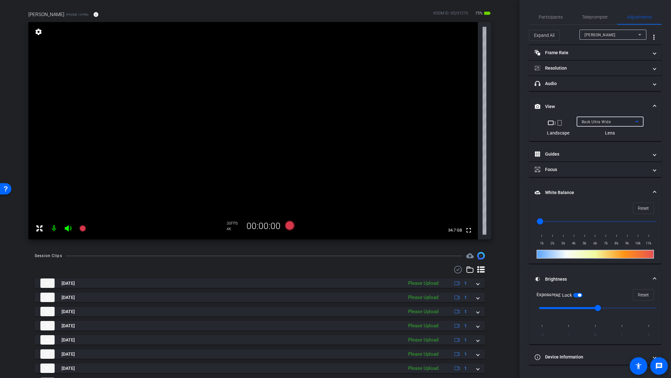
click at [486, 237] on span "button" at bounding box center [577, 295] width 9 height 4
drag, startPoint x: 211, startPoint y: 155, endPoint x: 577, endPoint y: 294, distance: 391.9
click at [486, 237] on span "button" at bounding box center [574, 295] width 3 height 3
click at [289, 227] on icon at bounding box center [289, 225] width 9 height 9
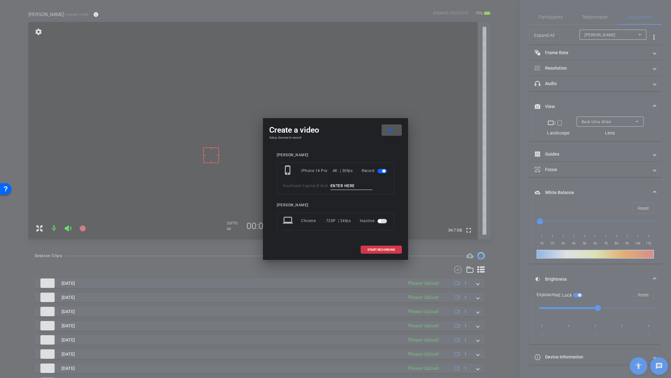
click at [346, 185] on input at bounding box center [351, 186] width 42 height 8
type input "Tk_12_Broll"
click at [376, 237] on span "START RECORDING" at bounding box center [381, 250] width 28 height 3
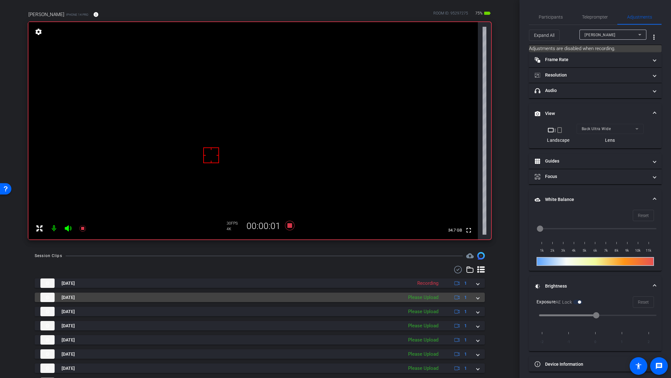
click at [476, 237] on span at bounding box center [477, 298] width 3 height 7
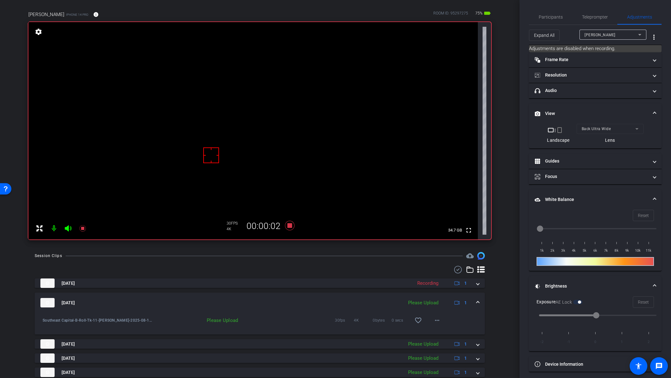
click at [475, 237] on mat-expansion-panel-header "[DATE] Please Upload 1" at bounding box center [260, 303] width 450 height 20
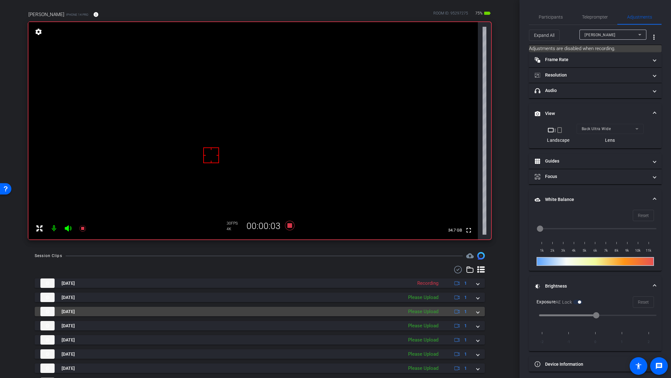
click at [476, 237] on span at bounding box center [477, 312] width 3 height 7
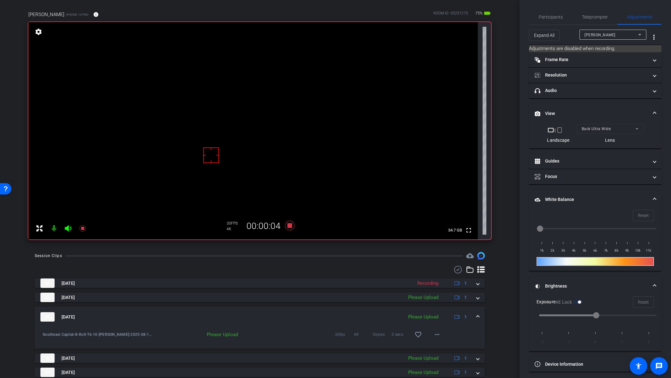
click at [476, 237] on mat-expansion-panel-header "[DATE] Please Upload 1" at bounding box center [260, 317] width 450 height 20
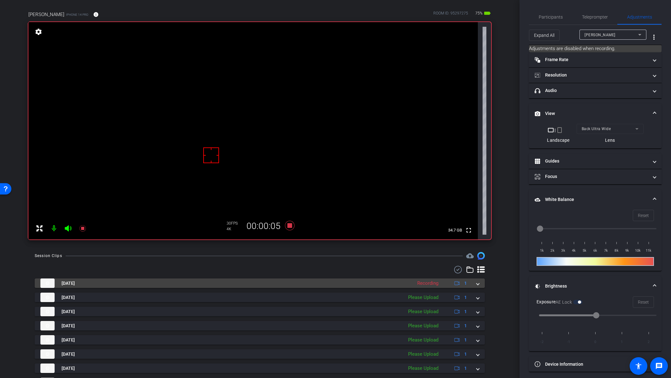
click at [476, 237] on span at bounding box center [477, 283] width 3 height 7
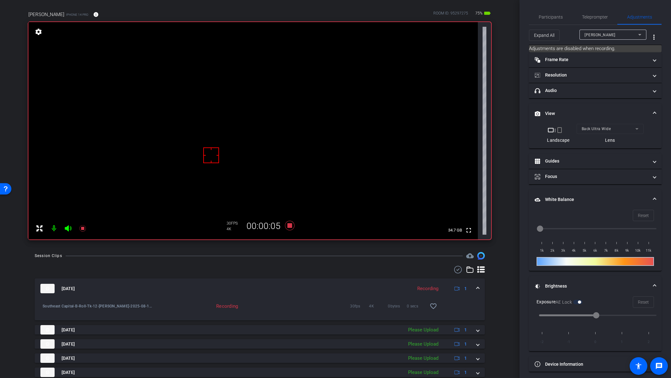
click at [476, 237] on mat-expansion-panel-header "[DATE] Recording 1" at bounding box center [260, 289] width 450 height 20
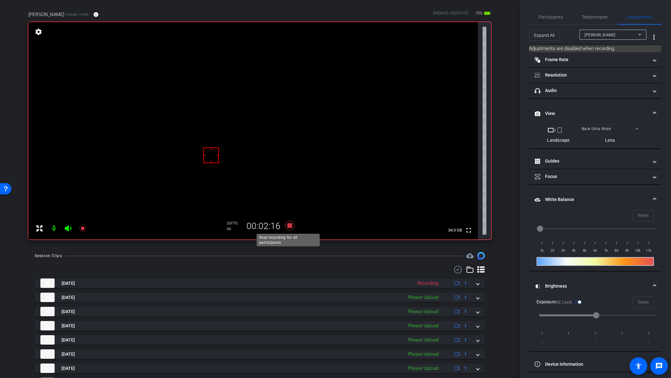
click at [286, 225] on icon at bounding box center [289, 225] width 9 height 9
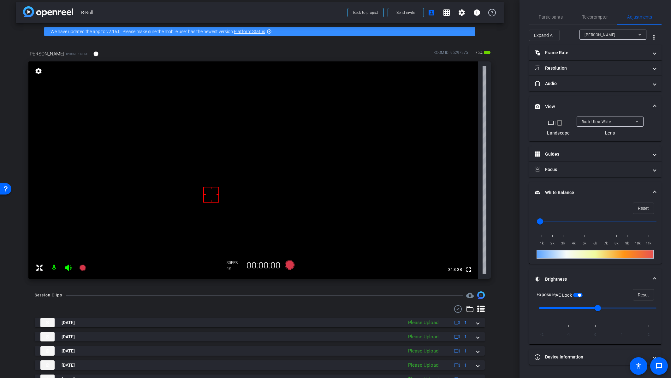
scroll to position [0, 0]
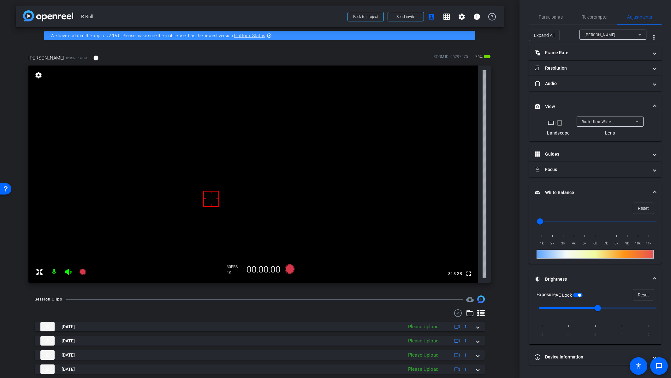
click at [486, 122] on span "Back Ultra Wide" at bounding box center [595, 122] width 29 height 4
click at [486, 134] on span "Back Wide" at bounding box center [591, 135] width 20 height 8
click at [486, 124] on div "Back Wide" at bounding box center [608, 122] width 54 height 8
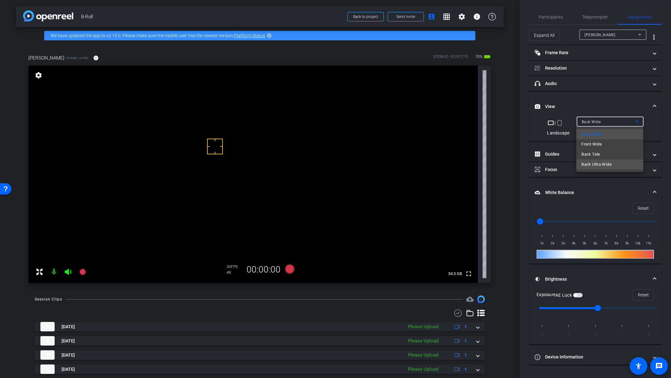
click at [486, 166] on mat-option "Back Ultra Wide" at bounding box center [609, 165] width 67 height 10
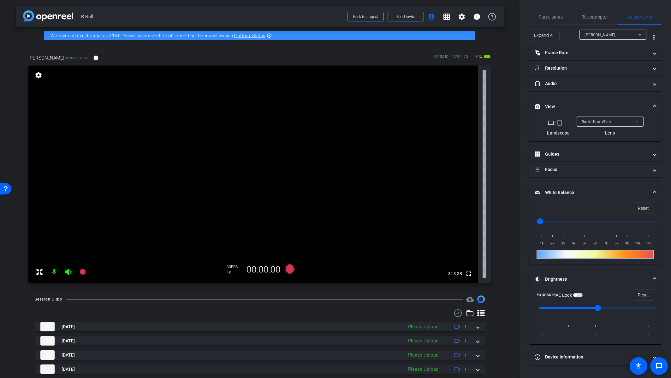
click at [486, 121] on span "Back Ultra Wide" at bounding box center [595, 122] width 29 height 4
click at [486, 133] on span "Back Wide" at bounding box center [591, 135] width 20 height 8
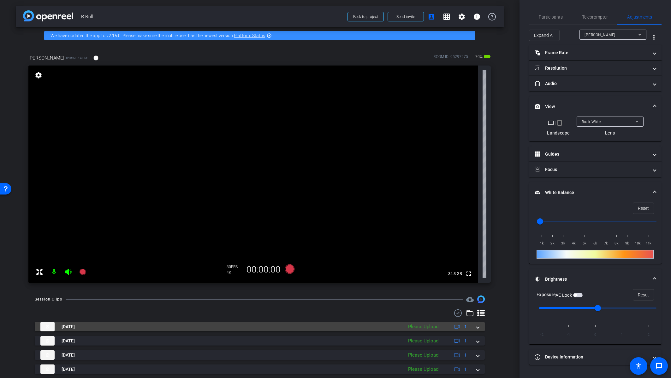
click at [473, 237] on div "[DATE] Please Upload 1" at bounding box center [258, 326] width 436 height 9
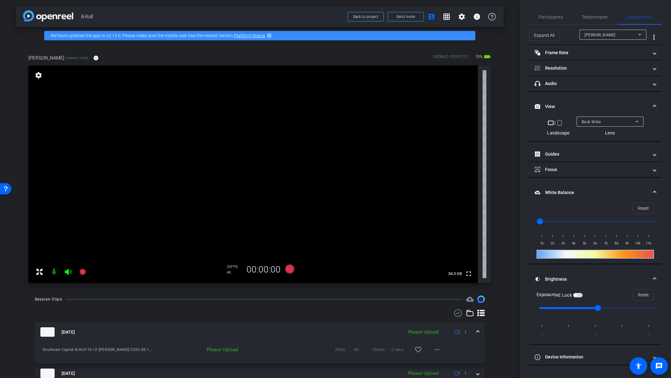
click at [474, 237] on mat-expansion-panel-header "[DATE] Please Upload 1" at bounding box center [260, 332] width 450 height 20
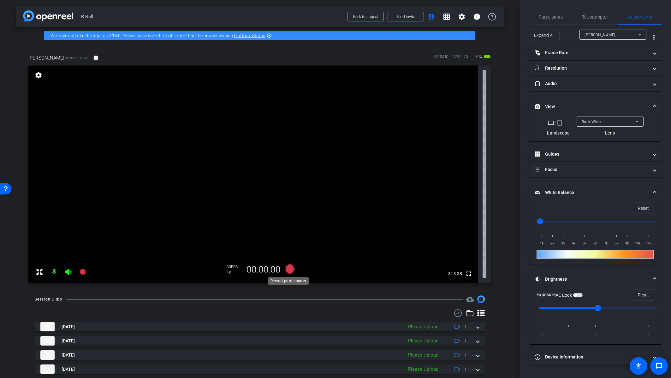
click at [289, 237] on icon at bounding box center [289, 269] width 9 height 9
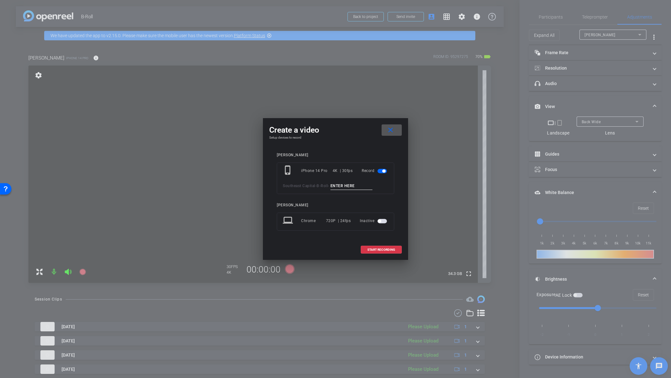
click at [342, 187] on input at bounding box center [351, 186] width 42 height 8
click at [342, 183] on input "Tk_13_B-Roll" at bounding box center [351, 186] width 42 height 8
type input "Tk_13_B-Roll"
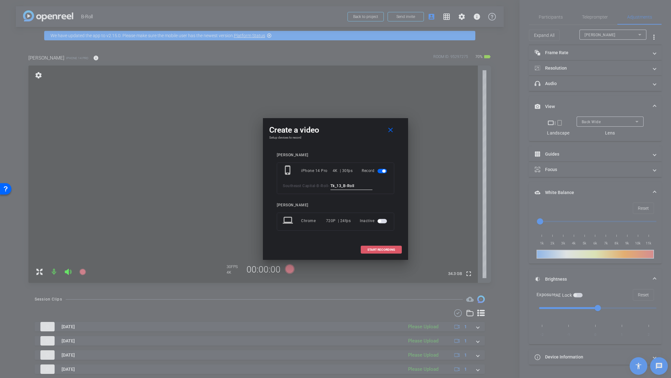
click at [381, 237] on span at bounding box center [381, 250] width 40 height 15
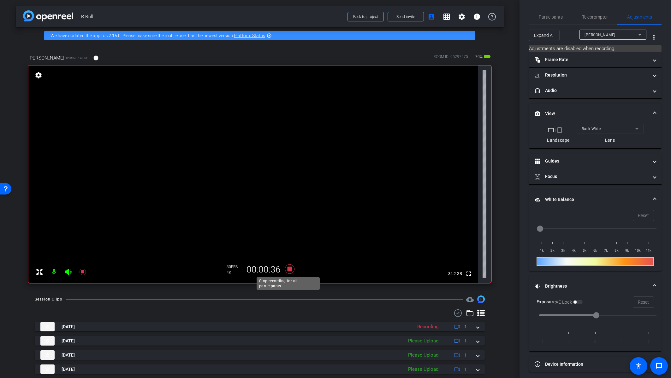
click at [290, 237] on icon at bounding box center [289, 269] width 9 height 9
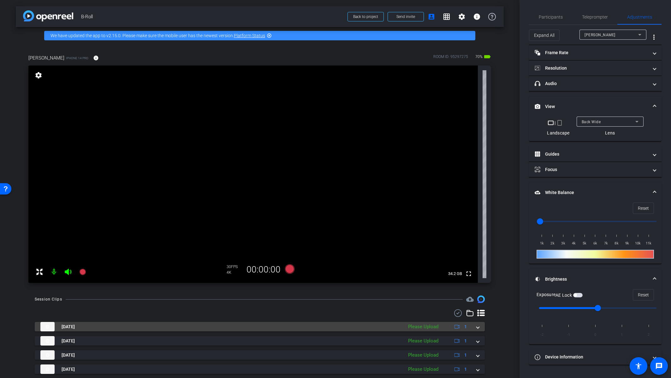
click at [476, 237] on span at bounding box center [477, 327] width 3 height 7
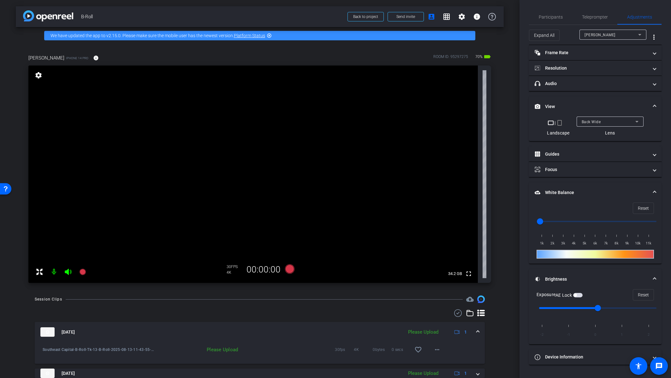
click at [476, 237] on mat-expansion-panel-header "[DATE] Please Upload 1" at bounding box center [260, 332] width 450 height 20
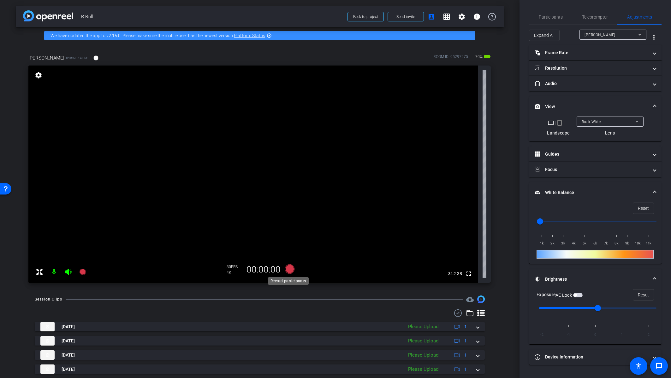
click at [289, 237] on icon at bounding box center [289, 269] width 9 height 9
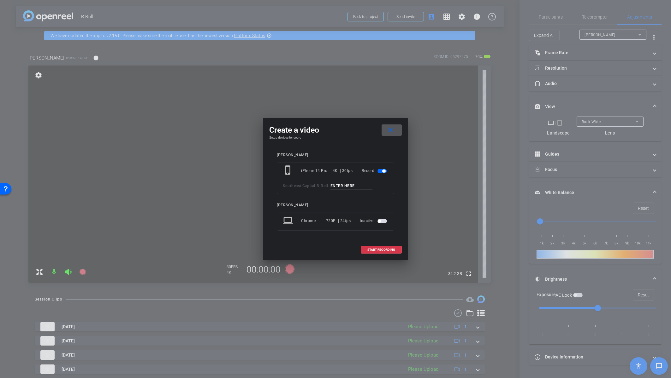
click at [393, 131] on mat-icon "close" at bounding box center [390, 130] width 8 height 8
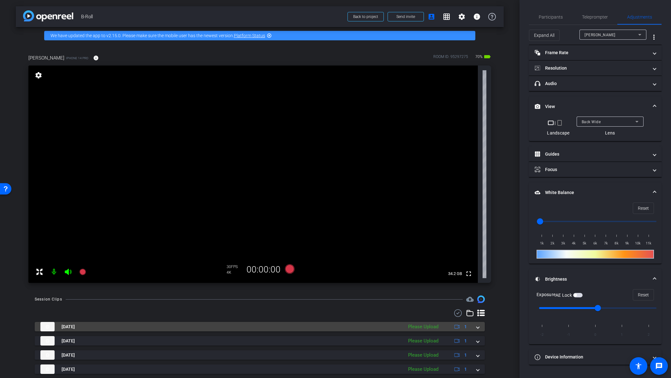
click at [476, 237] on span at bounding box center [477, 327] width 3 height 7
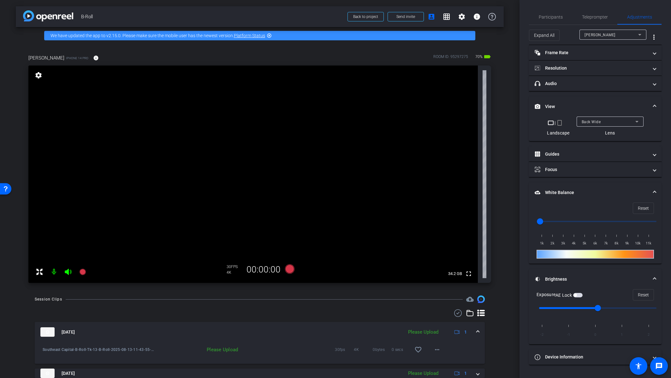
click at [474, 237] on mat-expansion-panel-header "[DATE] Please Upload 1" at bounding box center [260, 332] width 450 height 20
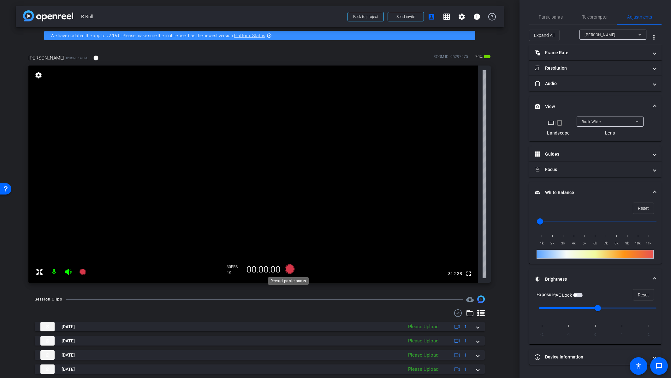
click at [287, 237] on icon at bounding box center [289, 269] width 9 height 9
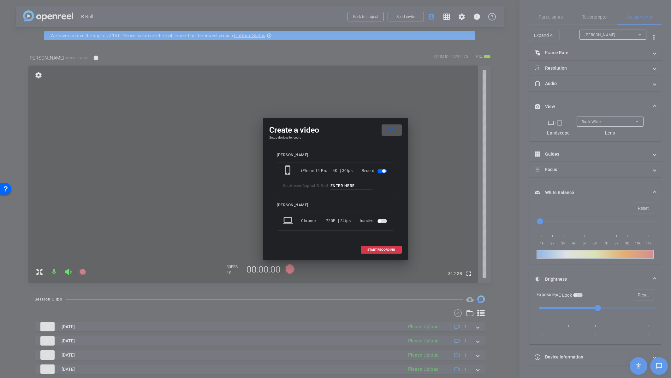
click at [350, 189] on input at bounding box center [351, 186] width 42 height 8
type input "T"
paste input "Tk_13_B-Roll"
click at [344, 185] on input "Tk_13_B-Roll" at bounding box center [351, 186] width 42 height 8
type input "Tk_14_B-Roll"
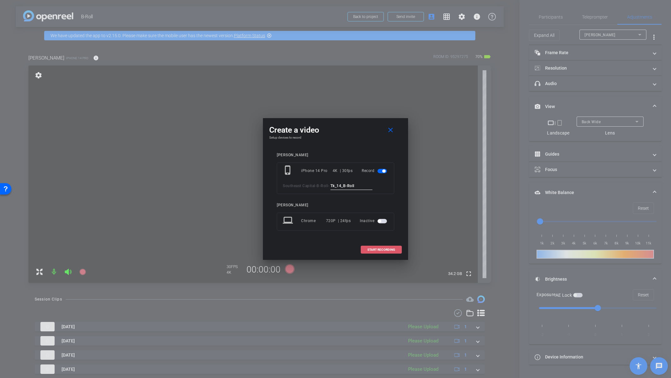
click at [392, 237] on span "START RECORDING" at bounding box center [381, 250] width 28 height 3
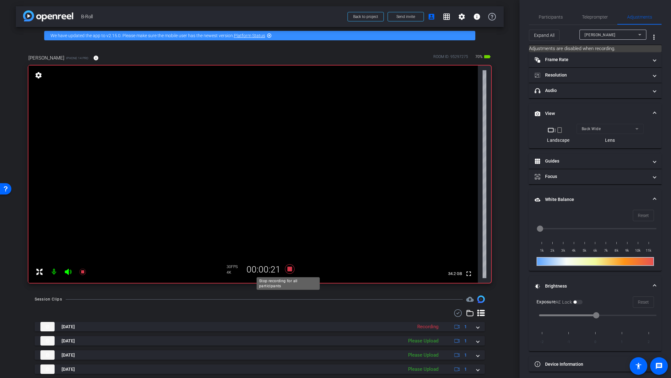
click at [288, 237] on icon at bounding box center [289, 269] width 9 height 9
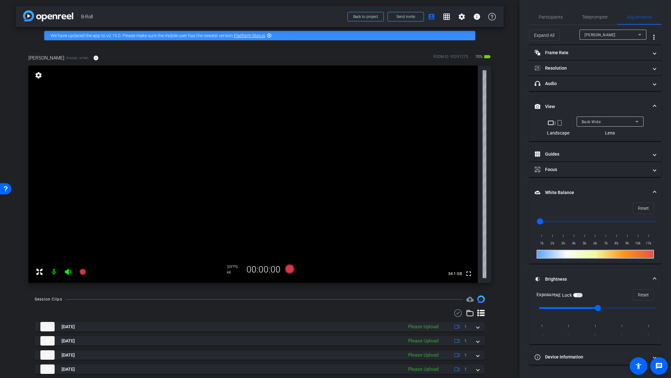
click at [486, 126] on div "Back Wide" at bounding box center [609, 122] width 57 height 10
click at [486, 167] on mat-option "Back Ultra Wide" at bounding box center [609, 165] width 67 height 10
click at [486, 121] on span "Back Ultra Wide" at bounding box center [595, 122] width 29 height 4
click at [486, 134] on mat-option "Back Wide" at bounding box center [609, 134] width 67 height 10
click at [486, 124] on div "Back Wide" at bounding box center [608, 122] width 54 height 8
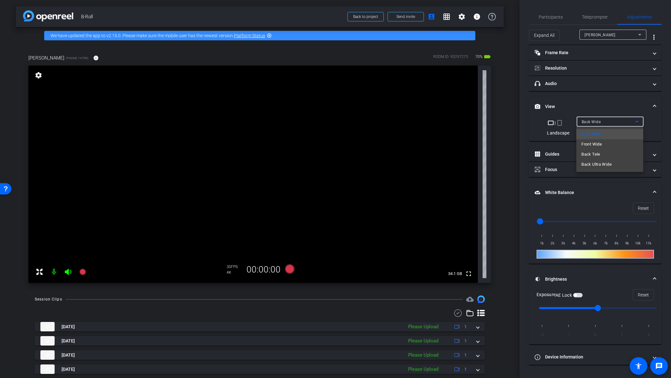
click at [486, 123] on div at bounding box center [335, 189] width 671 height 378
click at [486, 123] on div "Back Wide" at bounding box center [608, 122] width 54 height 8
click at [486, 163] on span "Back Ultra Wide" at bounding box center [596, 165] width 30 height 8
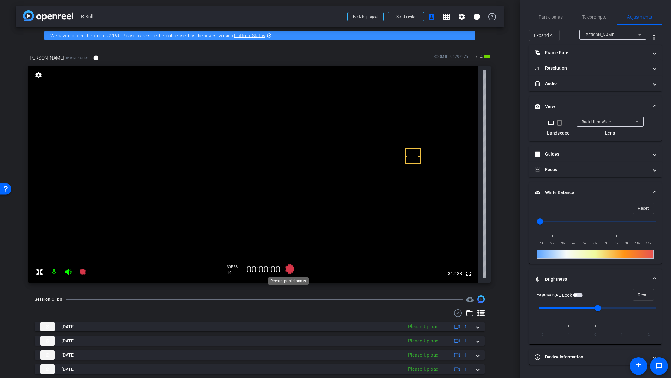
click at [288, 237] on icon at bounding box center [289, 269] width 9 height 9
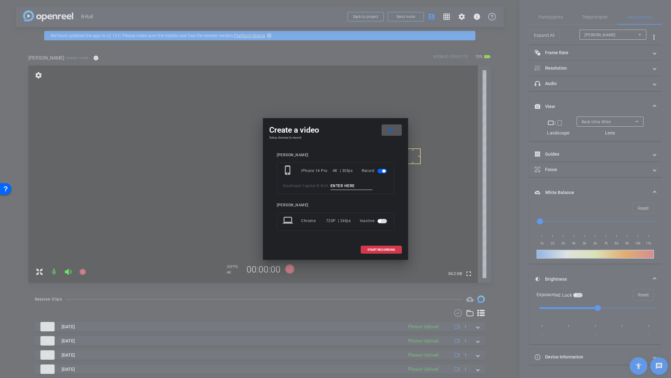
click at [392, 133] on mat-icon "close" at bounding box center [390, 130] width 8 height 8
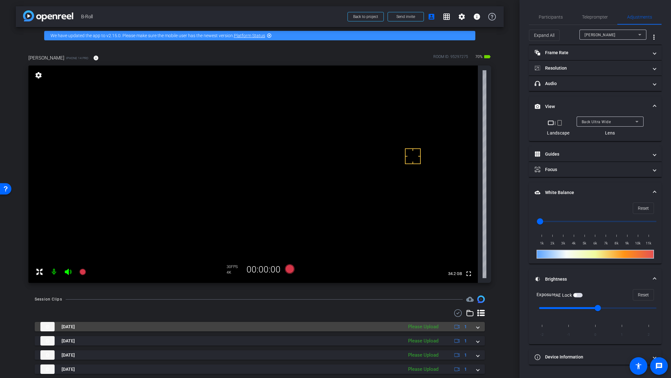
click at [477, 237] on mat-expansion-panel-header "[DATE] Please Upload 1" at bounding box center [260, 326] width 450 height 9
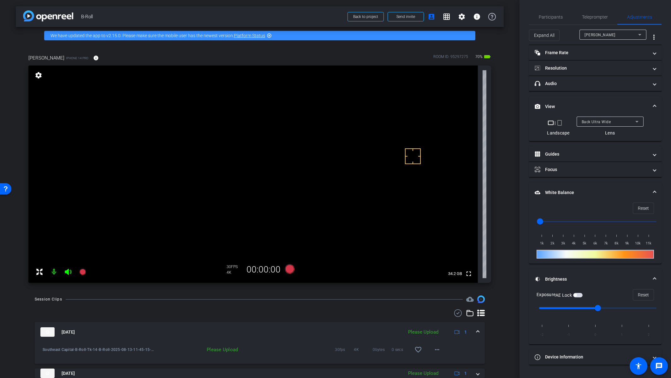
click at [477, 237] on mat-expansion-panel-header "[DATE] Please Upload 1" at bounding box center [260, 332] width 450 height 20
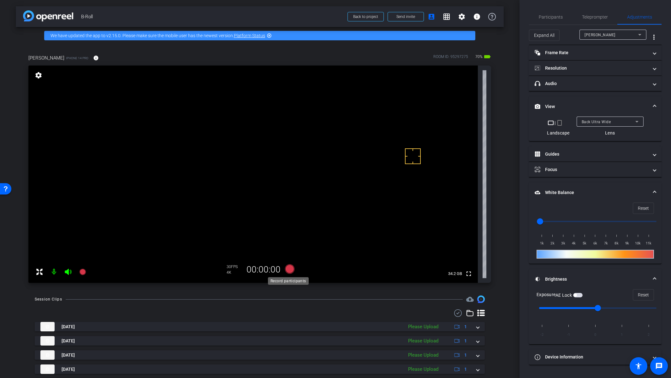
click at [286, 237] on icon at bounding box center [289, 269] width 9 height 9
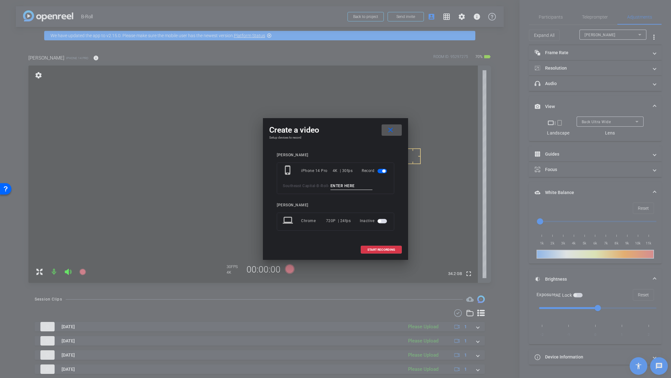
click at [345, 185] on input at bounding box center [351, 186] width 42 height 8
paste input "Tk_13_B-Roll"
click at [343, 186] on input "Tk_13_B-Roll" at bounding box center [351, 186] width 42 height 8
type input "Tk_15_B-Roll"
click at [391, 237] on span "START RECORDING" at bounding box center [381, 250] width 28 height 3
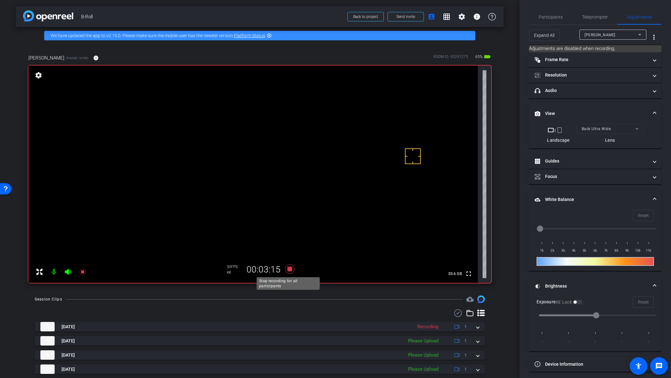
click at [290, 237] on icon at bounding box center [289, 269] width 9 height 9
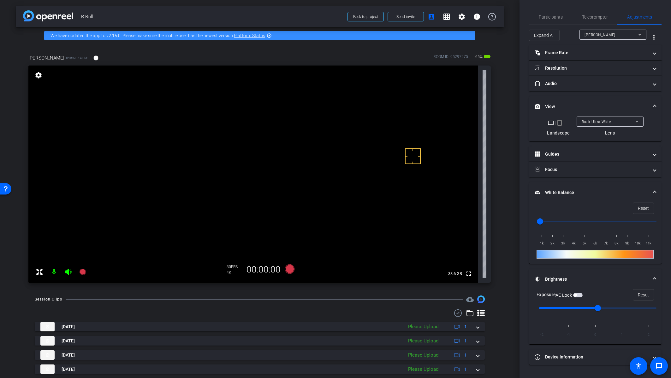
click at [486, 123] on span "Back Ultra Wide" at bounding box center [595, 122] width 29 height 4
click at [486, 135] on span "Back Wide" at bounding box center [591, 135] width 20 height 8
click at [486, 12] on span "Participants" at bounding box center [550, 16] width 24 height 15
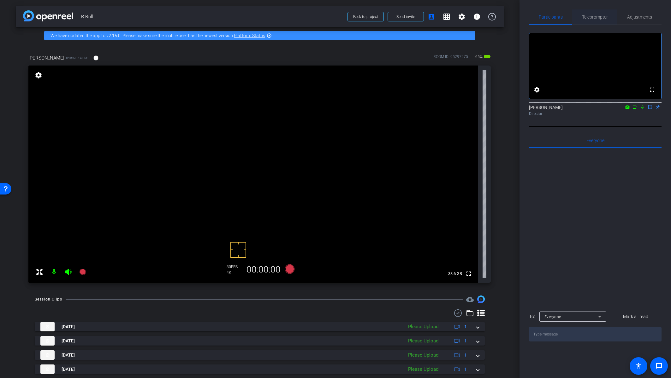
click at [486, 15] on span "Teleprompter" at bounding box center [595, 17] width 26 height 4
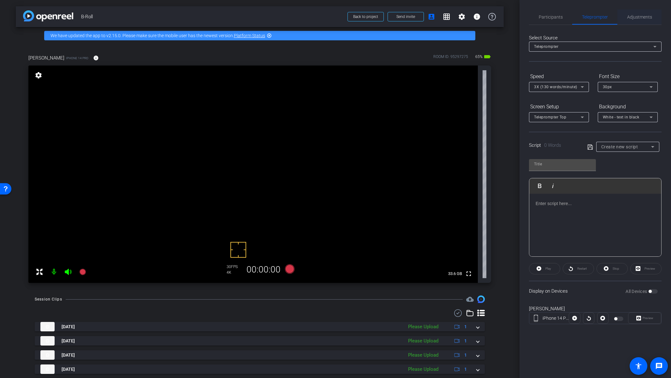
click at [486, 18] on span "Adjustments" at bounding box center [639, 17] width 25 height 4
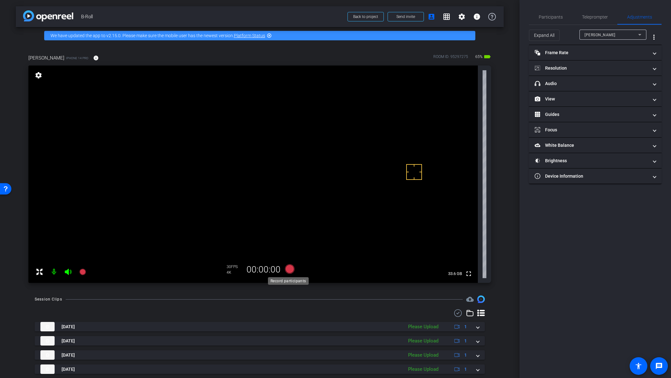
click at [289, 237] on icon at bounding box center [289, 269] width 9 height 9
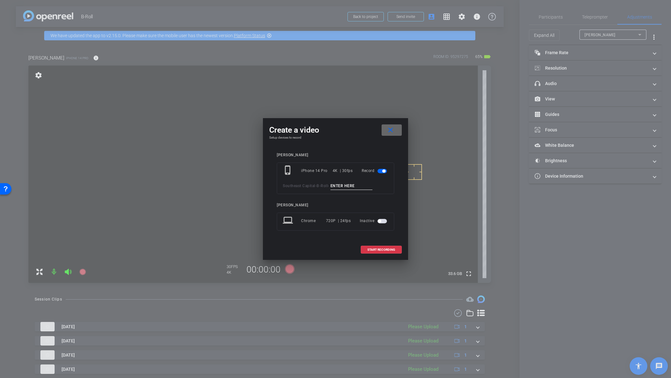
click at [391, 128] on mat-icon "close" at bounding box center [390, 130] width 8 height 8
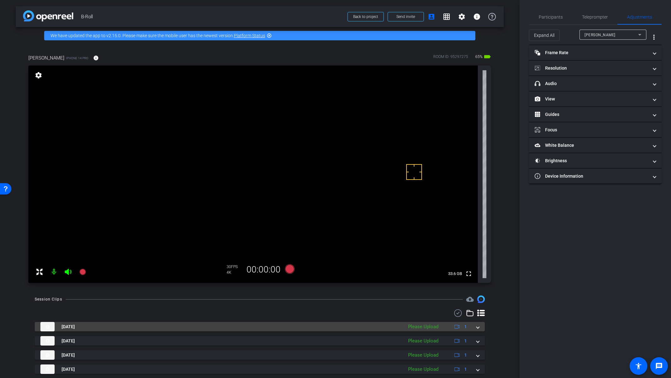
click at [477, 237] on mat-expansion-panel-header "[DATE] Please Upload 1" at bounding box center [260, 326] width 450 height 9
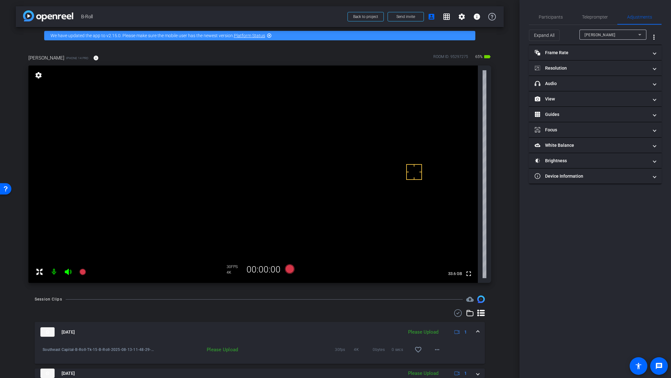
click at [477, 237] on mat-expansion-panel-header "[DATE] Please Upload 1" at bounding box center [260, 332] width 450 height 20
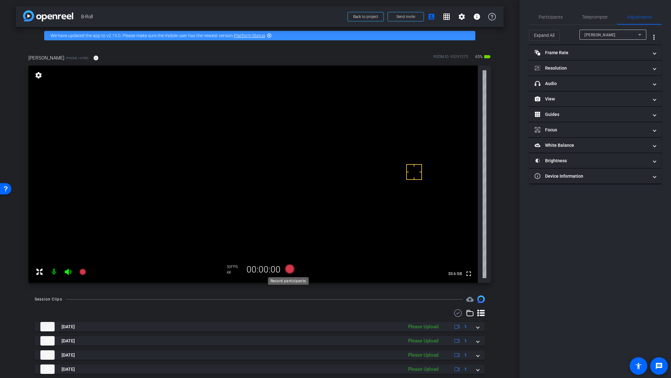
click at [290, 237] on icon at bounding box center [289, 269] width 9 height 9
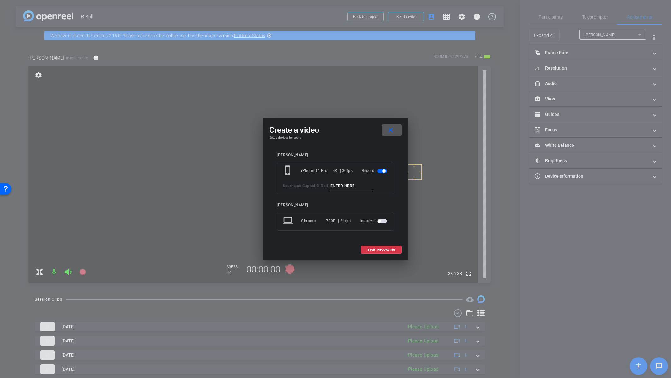
click at [351, 186] on input at bounding box center [351, 186] width 42 height 8
paste input "Tk_13_B-Roll"
click at [343, 185] on input "Tk_13_B-Roll" at bounding box center [351, 186] width 42 height 8
type input "Tk_16_B-Roll"
click at [376, 237] on span "START RECORDING" at bounding box center [381, 250] width 28 height 3
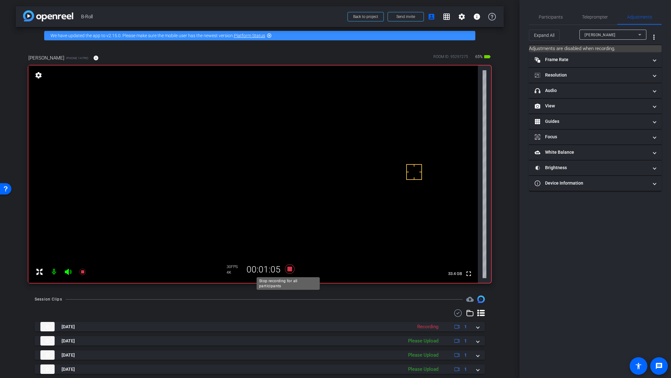
click at [289, 237] on icon at bounding box center [289, 269] width 9 height 9
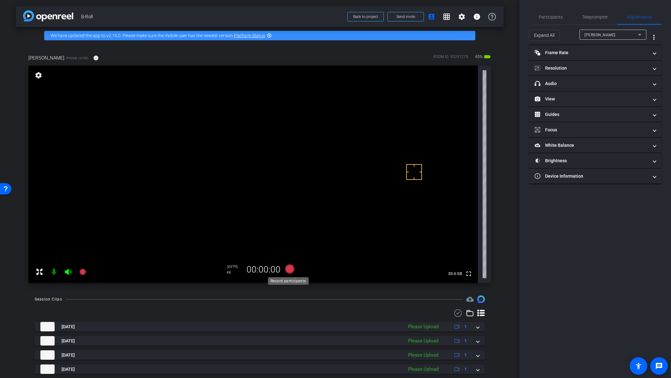
click at [286, 237] on icon at bounding box center [289, 269] width 9 height 9
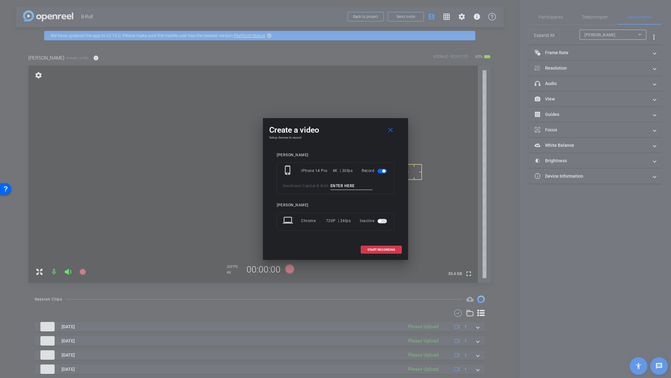
click at [338, 188] on input at bounding box center [351, 186] width 42 height 8
drag, startPoint x: 391, startPoint y: 131, endPoint x: 387, endPoint y: 141, distance: 11.7
click at [391, 131] on mat-icon "close" at bounding box center [390, 130] width 8 height 8
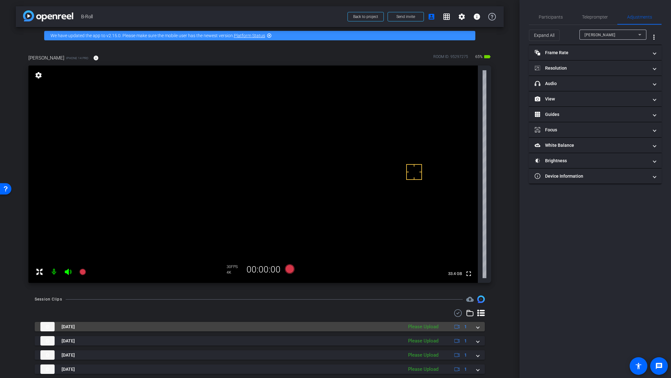
click at [478, 237] on mat-expansion-panel-header "[DATE] Please Upload 1" at bounding box center [260, 326] width 450 height 9
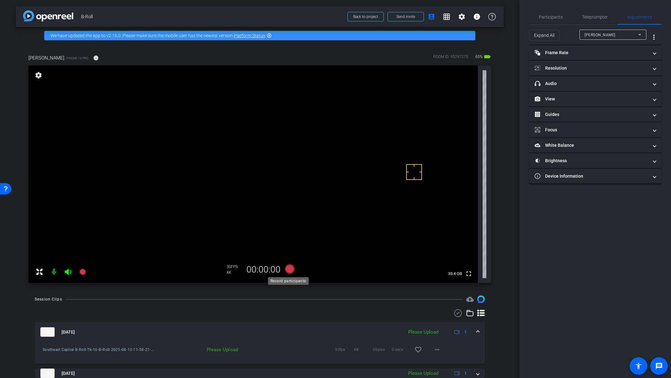
click at [289, 237] on icon at bounding box center [289, 269] width 9 height 9
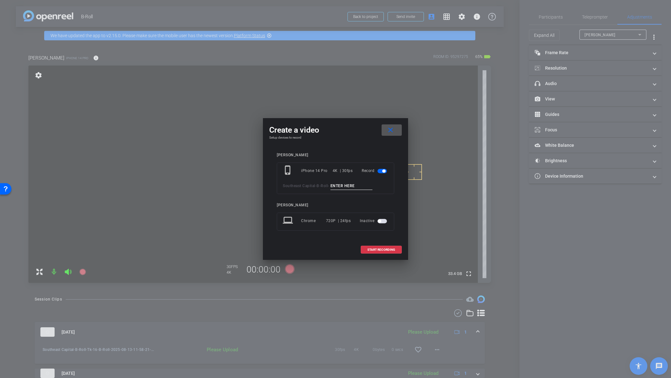
click at [343, 187] on input at bounding box center [351, 186] width 42 height 8
paste input "Tk_13_B-Roll"
click at [344, 185] on input "Tk_13_B-Roll" at bounding box center [351, 186] width 42 height 8
type input "Tk_17_B-Roll"
click at [369, 237] on span "START RECORDING" at bounding box center [381, 250] width 28 height 3
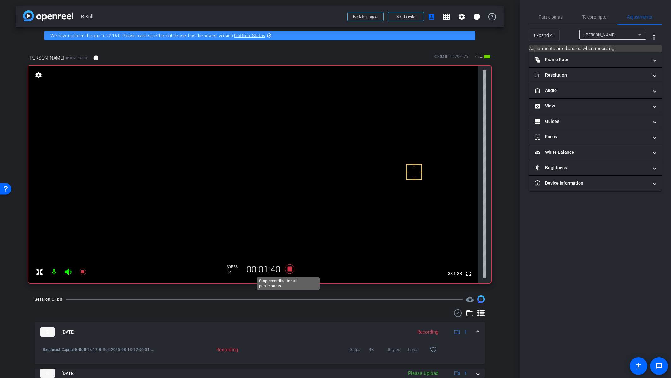
click at [288, 237] on icon at bounding box center [289, 269] width 9 height 9
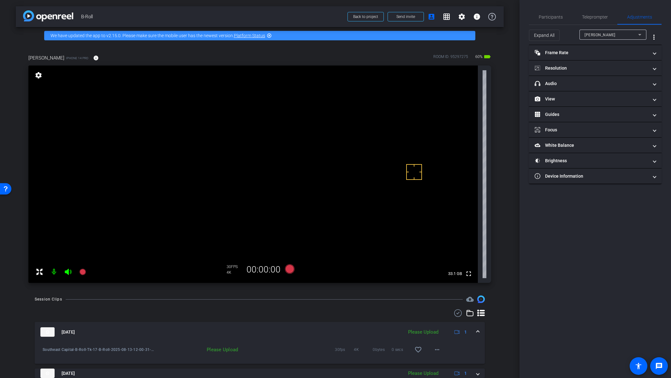
click at [472, 237] on div "[DATE] Please Upload 1" at bounding box center [258, 332] width 436 height 9
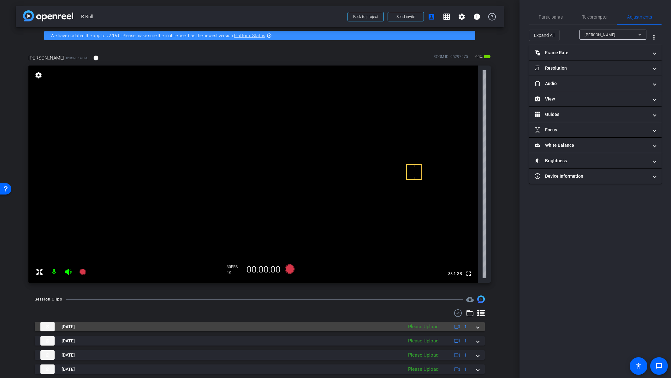
click at [473, 237] on div "[DATE] Please Upload 1" at bounding box center [258, 326] width 436 height 9
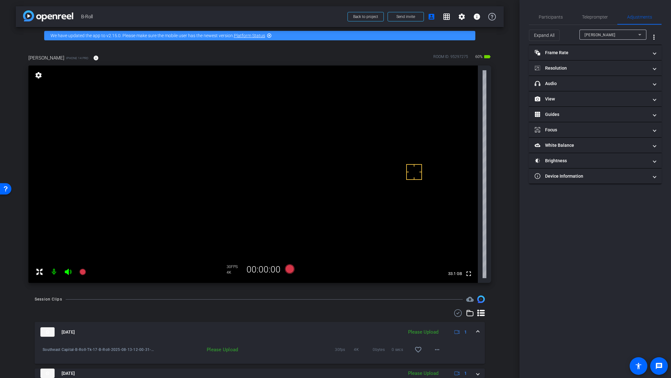
click at [476, 237] on span at bounding box center [477, 332] width 3 height 7
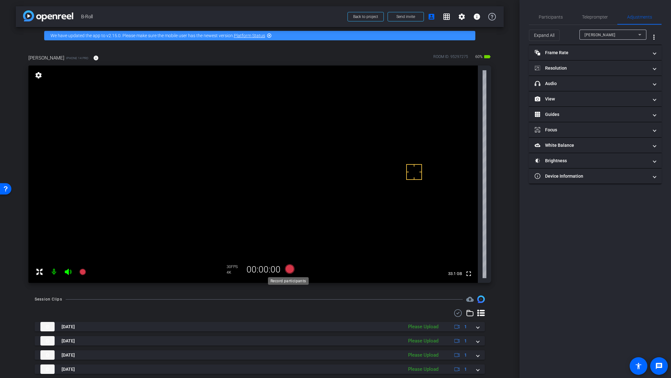
click at [285, 237] on icon at bounding box center [289, 269] width 9 height 9
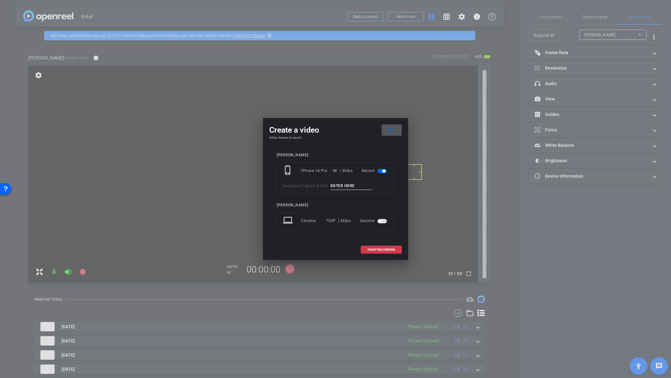
click at [344, 187] on input at bounding box center [351, 186] width 42 height 8
click at [388, 132] on mat-icon "close" at bounding box center [390, 130] width 8 height 8
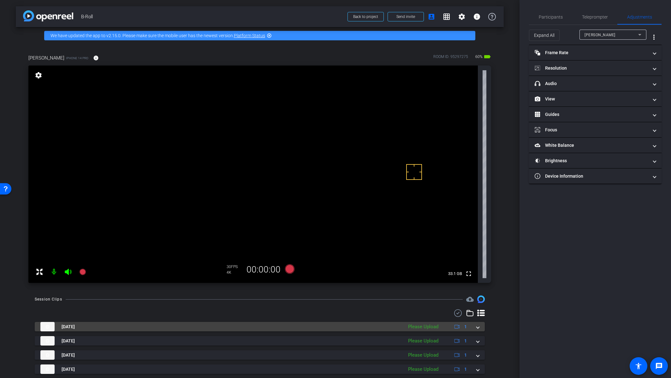
click at [471, 237] on div "[DATE] Please Upload 1" at bounding box center [258, 326] width 436 height 9
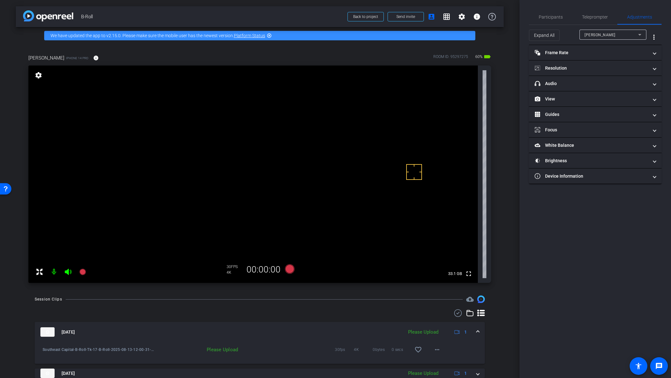
drag, startPoint x: 474, startPoint y: 331, endPoint x: 420, endPoint y: 303, distance: 61.5
click at [476, 237] on span at bounding box center [477, 332] width 3 height 7
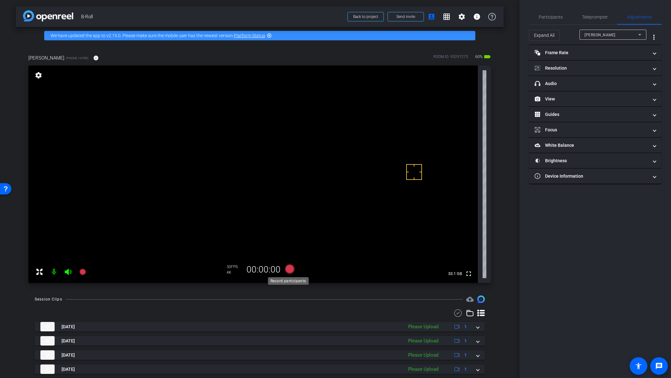
click at [290, 237] on icon at bounding box center [289, 269] width 9 height 9
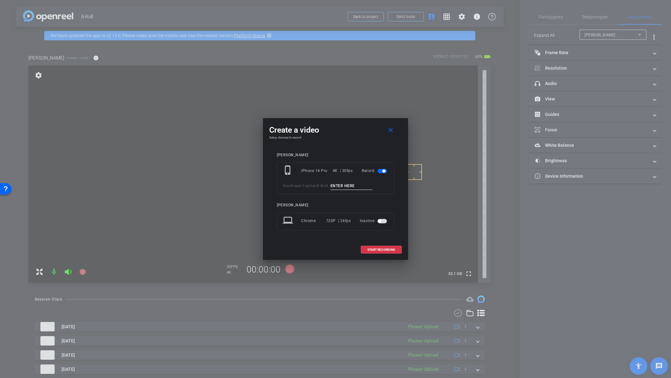
click at [348, 186] on input at bounding box center [351, 186] width 42 height 8
paste input "Tk_13_B-Roll"
click at [343, 184] on input "Tk_13_B-Roll" at bounding box center [351, 186] width 42 height 8
type input "Tk_18_B-Roll"
click at [382, 237] on span "START RECORDING" at bounding box center [381, 250] width 28 height 3
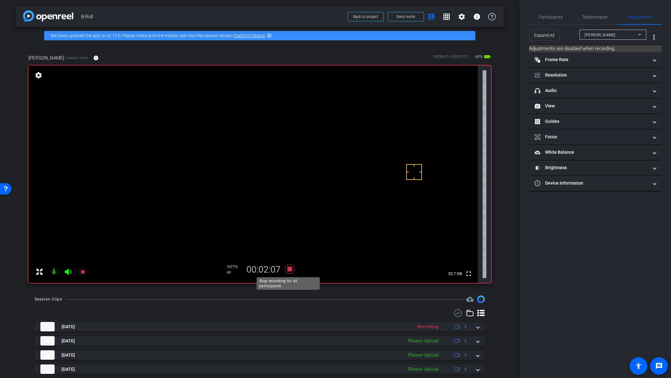
click at [288, 237] on icon at bounding box center [289, 269] width 9 height 9
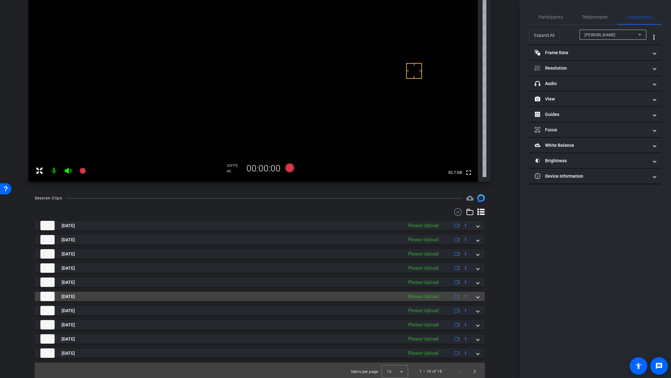
scroll to position [103, 0]
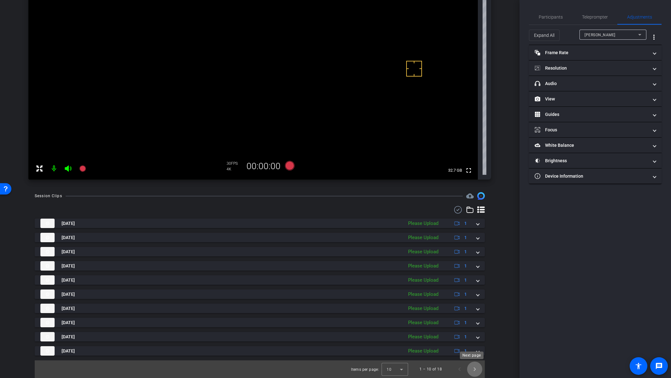
click at [474, 237] on span "Next page" at bounding box center [474, 369] width 15 height 15
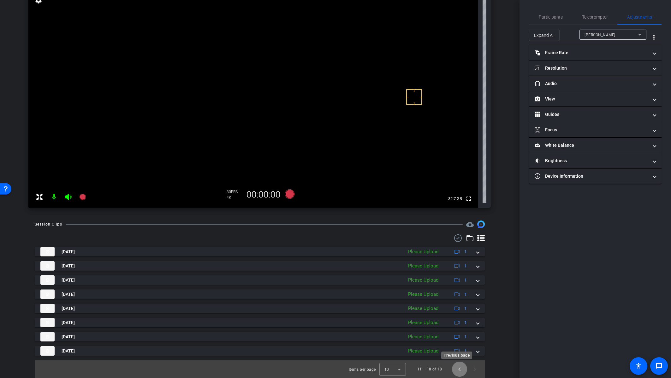
click at [455, 237] on span "Previous page" at bounding box center [459, 369] width 15 height 15
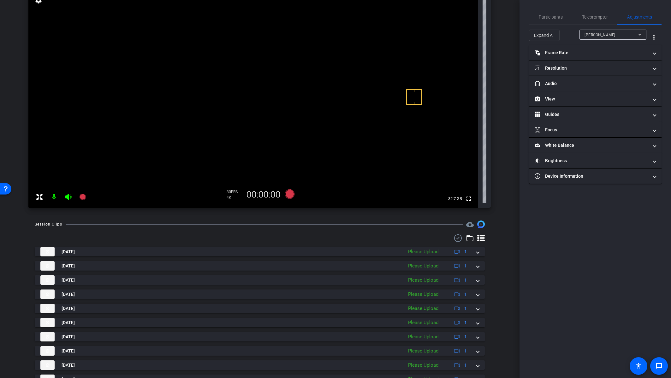
scroll to position [103, 0]
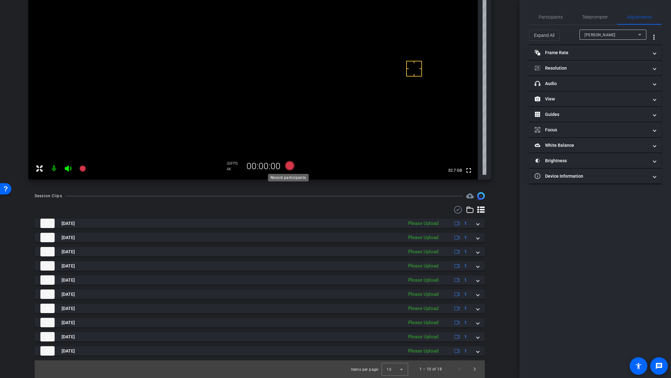
click at [288, 164] on icon at bounding box center [289, 165] width 9 height 9
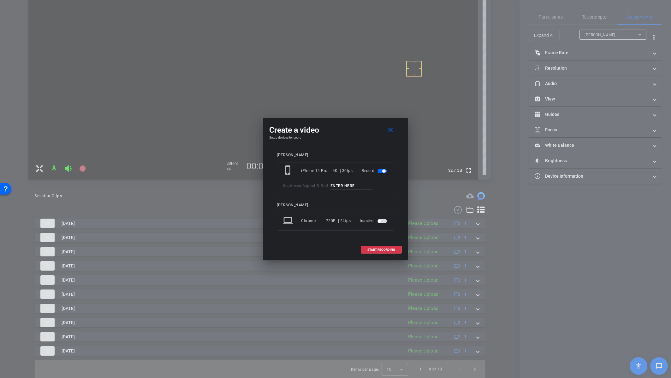
click at [343, 185] on input at bounding box center [351, 186] width 42 height 8
click at [345, 186] on input at bounding box center [351, 186] width 42 height 8
click at [349, 186] on input at bounding box center [351, 186] width 42 height 8
paste input "Tk_13_B-Roll"
click at [343, 186] on input "Tk_13_B-Roll" at bounding box center [351, 186] width 42 height 8
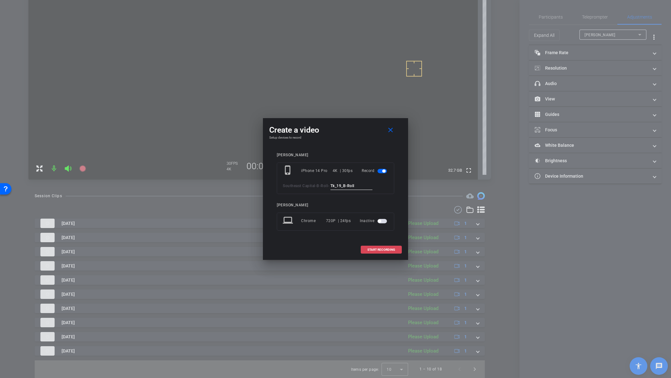
type input "Tk_19_B-Roll"
click at [384, 237] on span "START RECORDING" at bounding box center [381, 250] width 28 height 3
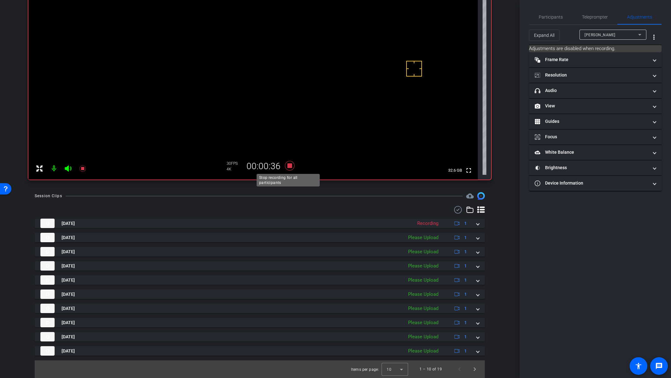
click at [286, 167] on icon at bounding box center [289, 165] width 9 height 9
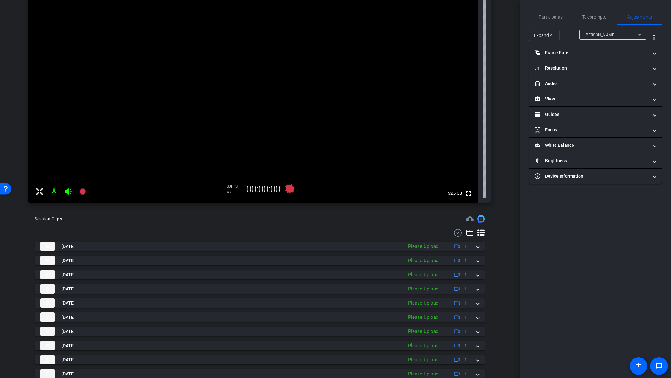
scroll to position [40, 0]
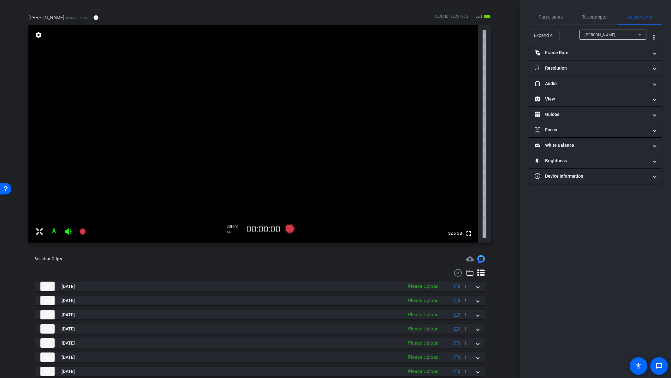
click at [454, 237] on icon at bounding box center [457, 273] width 9 height 8
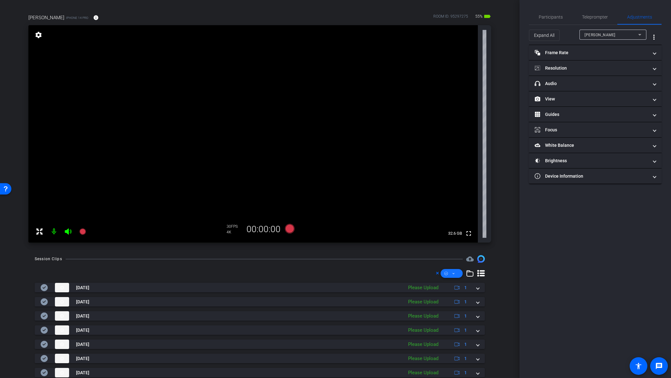
click at [454, 237] on span at bounding box center [451, 273] width 22 height 15
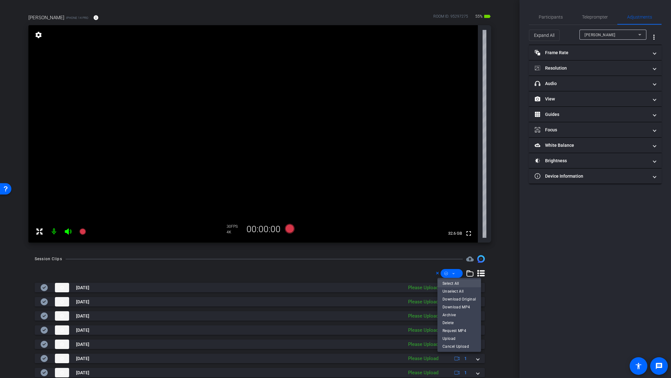
click at [452, 237] on span "Select All" at bounding box center [458, 284] width 33 height 8
click at [462, 237] on span "Upload" at bounding box center [458, 339] width 33 height 8
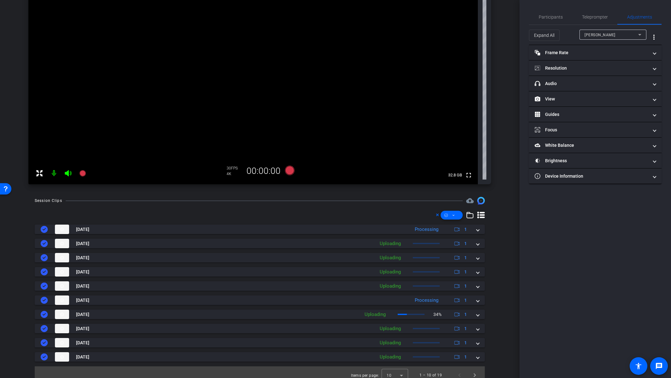
scroll to position [105, 0]
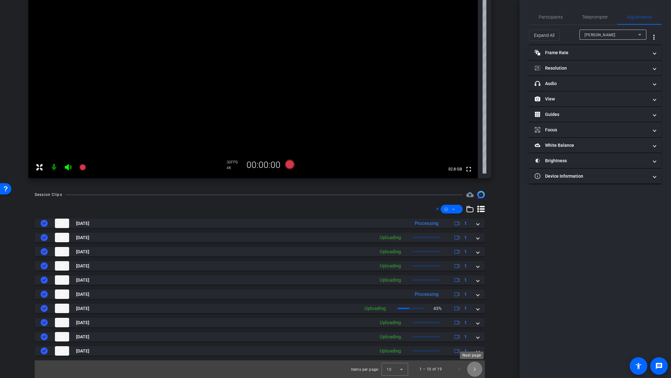
click at [472, 237] on span "Next page" at bounding box center [474, 369] width 15 height 15
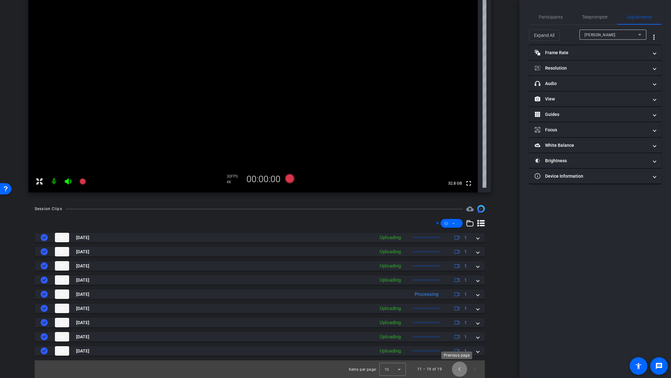
click at [457, 237] on span "Previous page" at bounding box center [459, 369] width 15 height 15
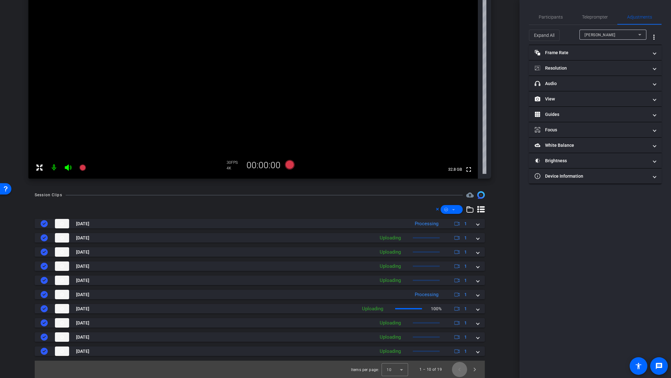
scroll to position [105, 0]
click at [486, 17] on span "Participants" at bounding box center [550, 17] width 24 height 4
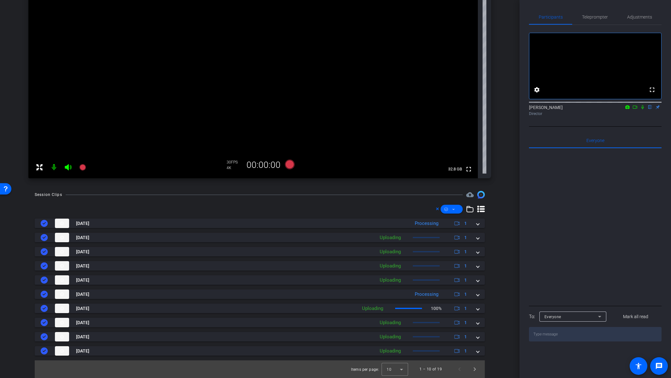
scroll to position [0, 0]
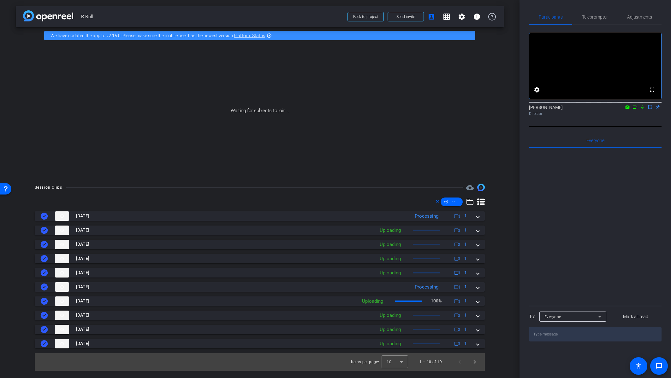
click at [486, 109] on icon at bounding box center [634, 107] width 5 height 4
click at [486, 109] on icon at bounding box center [649, 107] width 5 height 4
click at [472, 237] on span "Next page" at bounding box center [474, 362] width 15 height 15
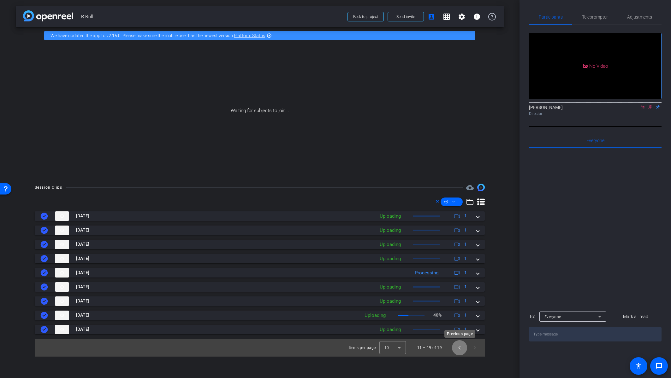
click at [458, 237] on span "Previous page" at bounding box center [459, 348] width 15 height 15
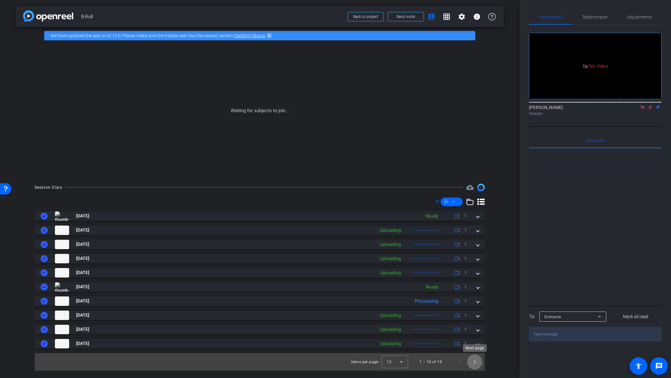
click at [473, 237] on span "Next page" at bounding box center [474, 362] width 15 height 15
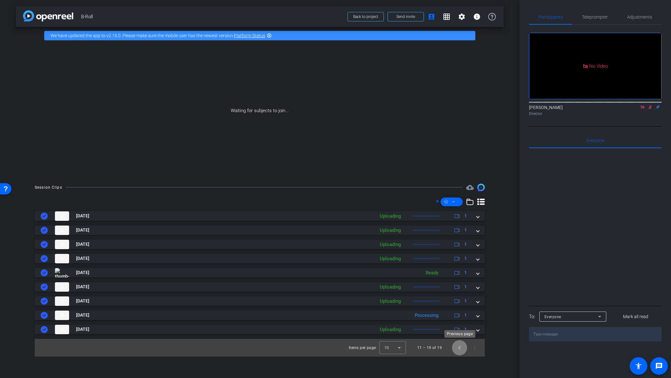
click at [459, 237] on span "Previous page" at bounding box center [459, 348] width 15 height 15
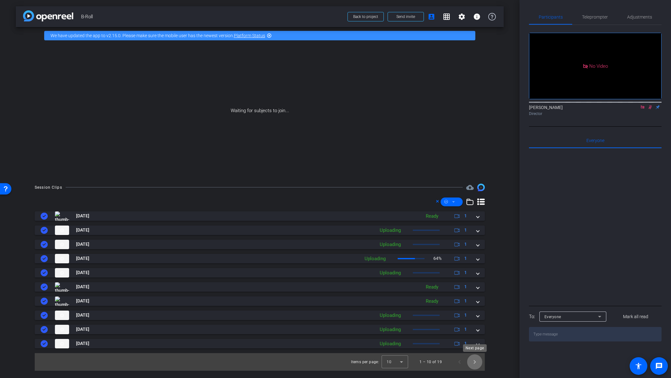
click at [480, 237] on span "Next page" at bounding box center [474, 362] width 15 height 15
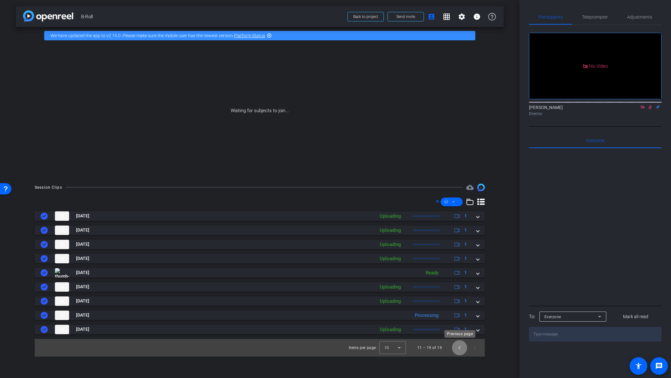
click at [458, 237] on span "Previous page" at bounding box center [459, 348] width 15 height 15
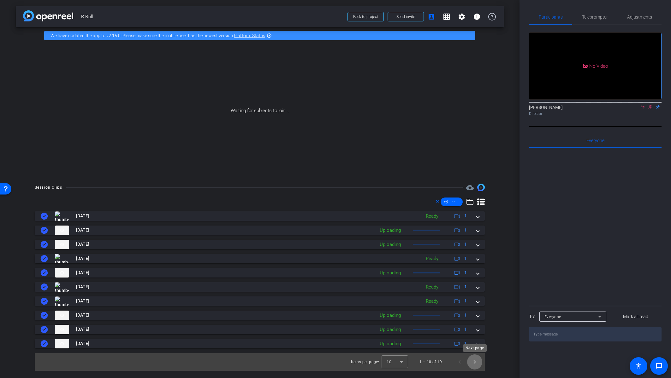
click at [477, 237] on span "Next page" at bounding box center [474, 362] width 15 height 15
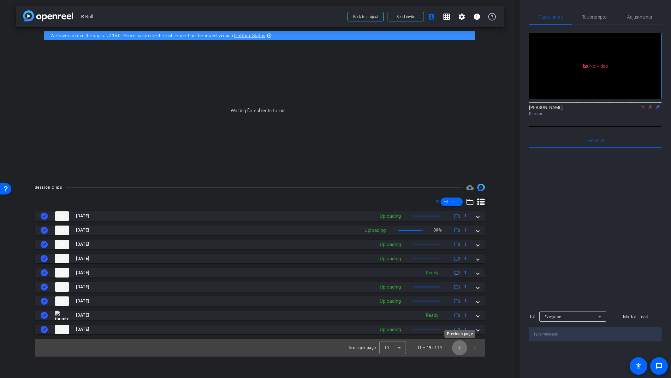
click at [460, 237] on span "Previous page" at bounding box center [459, 348] width 15 height 15
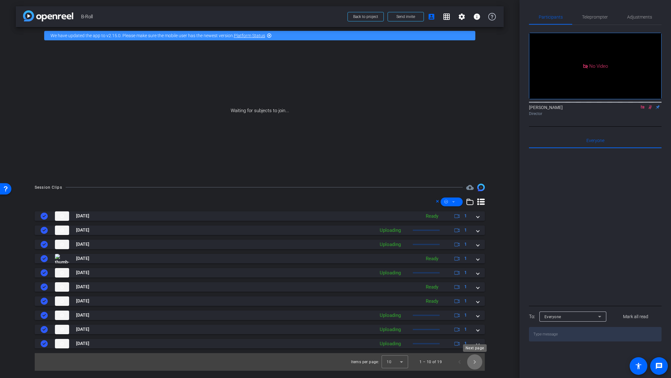
click at [474, 237] on span "Next page" at bounding box center [474, 362] width 15 height 15
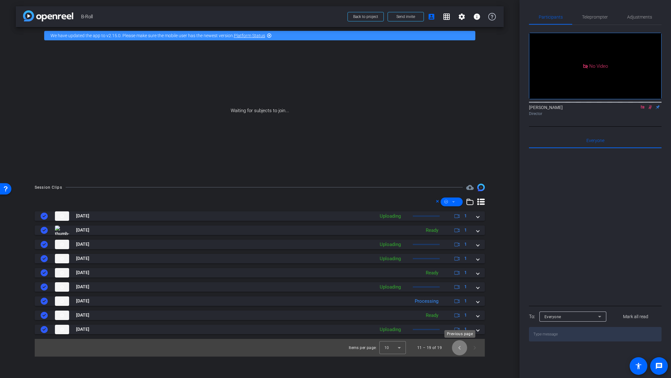
click at [460, 237] on span "Previous page" at bounding box center [459, 348] width 15 height 15
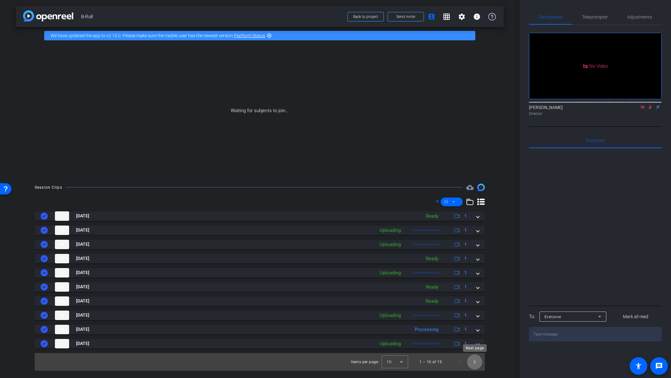
click at [477, 237] on span "Next page" at bounding box center [474, 362] width 15 height 15
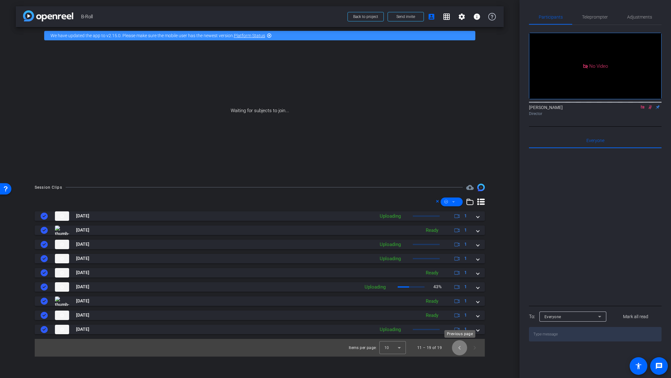
click at [458, 237] on span "Previous page" at bounding box center [459, 348] width 15 height 15
